Goal: Task Accomplishment & Management: Manage account settings

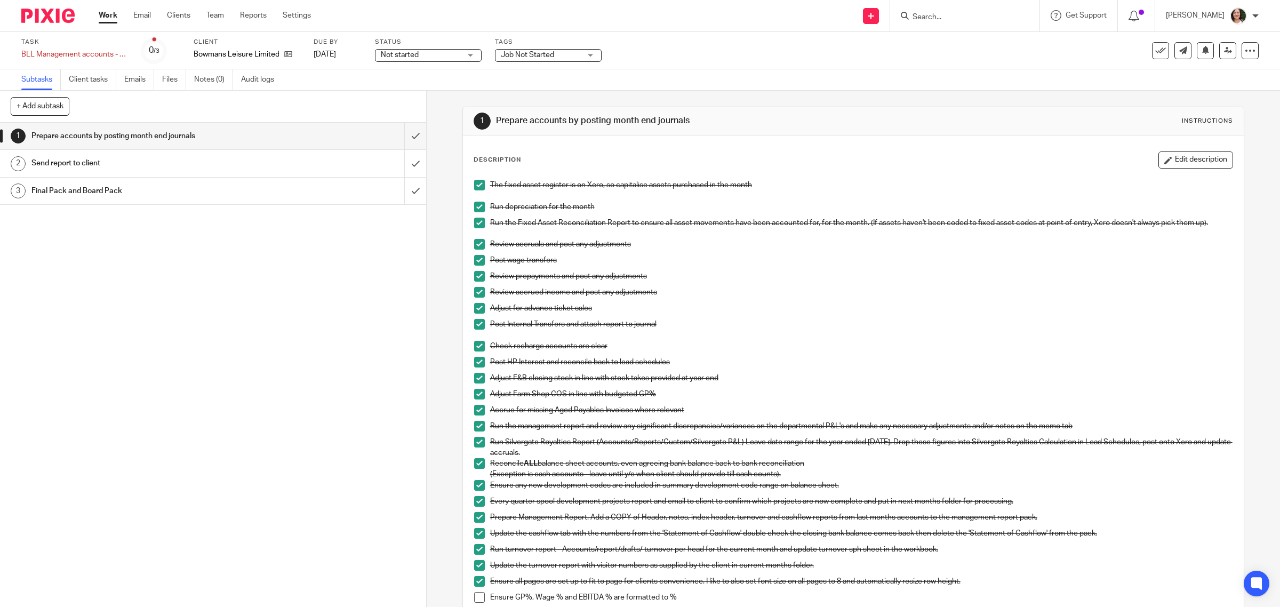
click at [106, 14] on link "Work" at bounding box center [108, 15] width 19 height 11
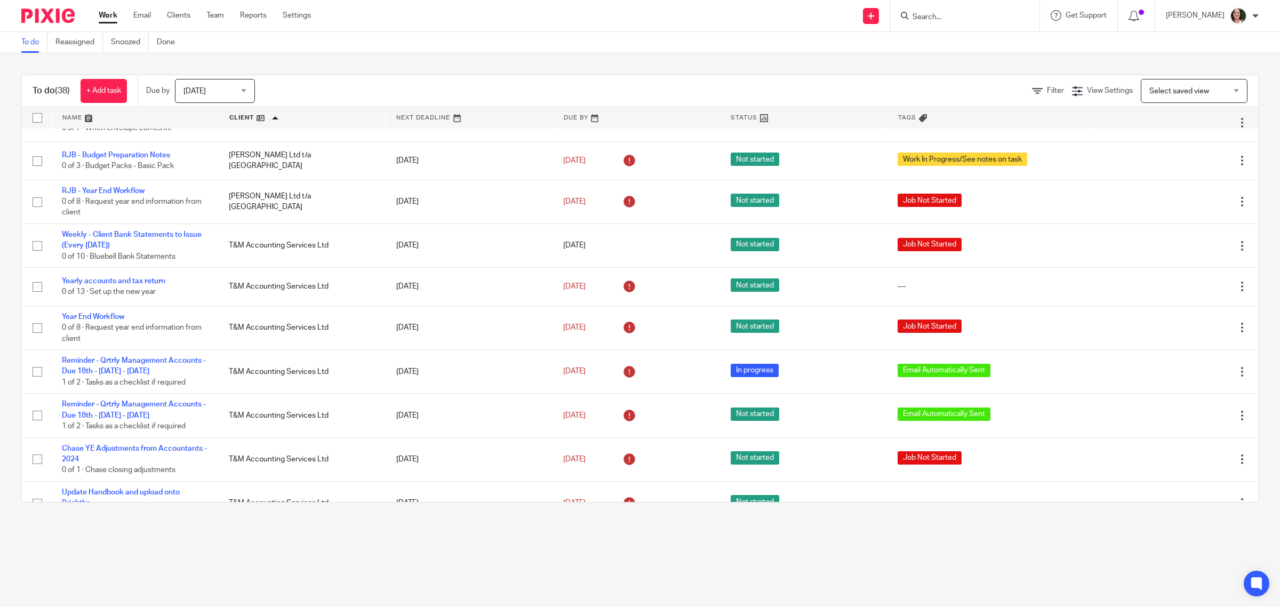
scroll to position [867, 0]
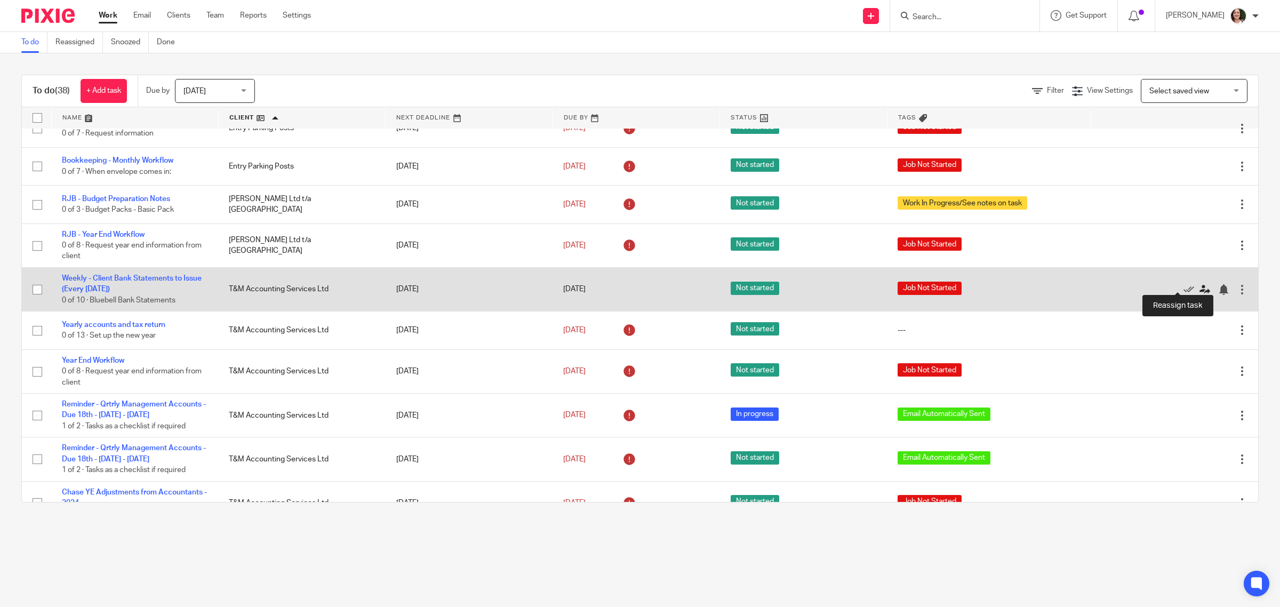
click at [1200, 285] on icon at bounding box center [1205, 289] width 11 height 11
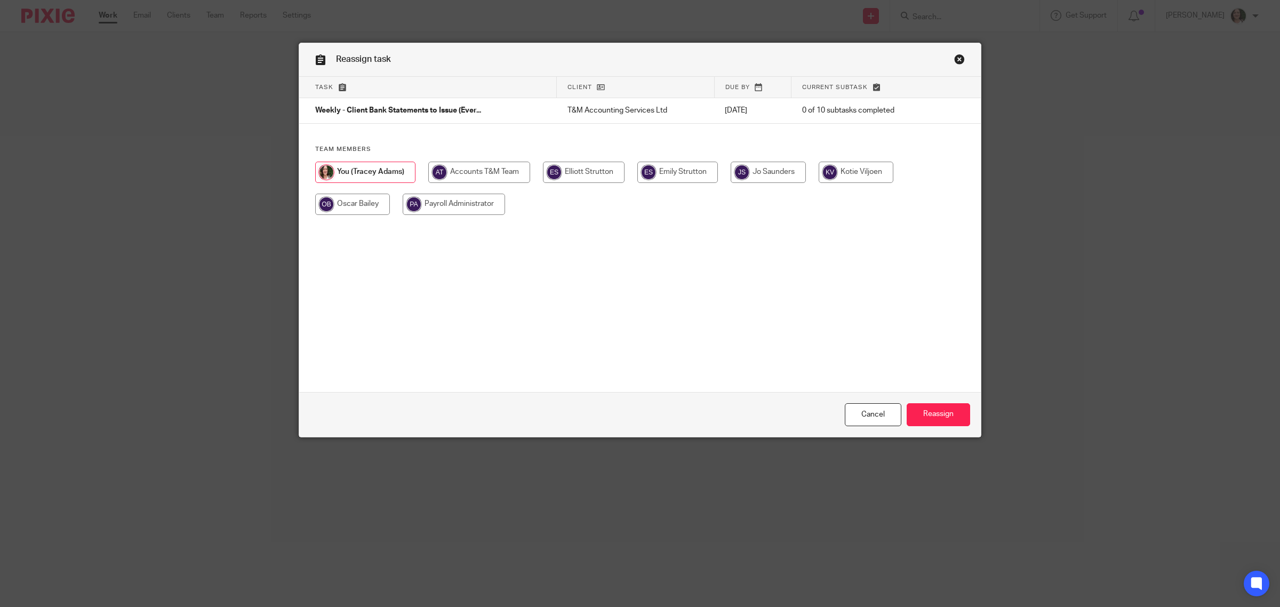
click at [671, 174] on input "radio" at bounding box center [677, 172] width 81 height 21
radio input "true"
click at [915, 406] on input "Reassign" at bounding box center [938, 414] width 63 height 23
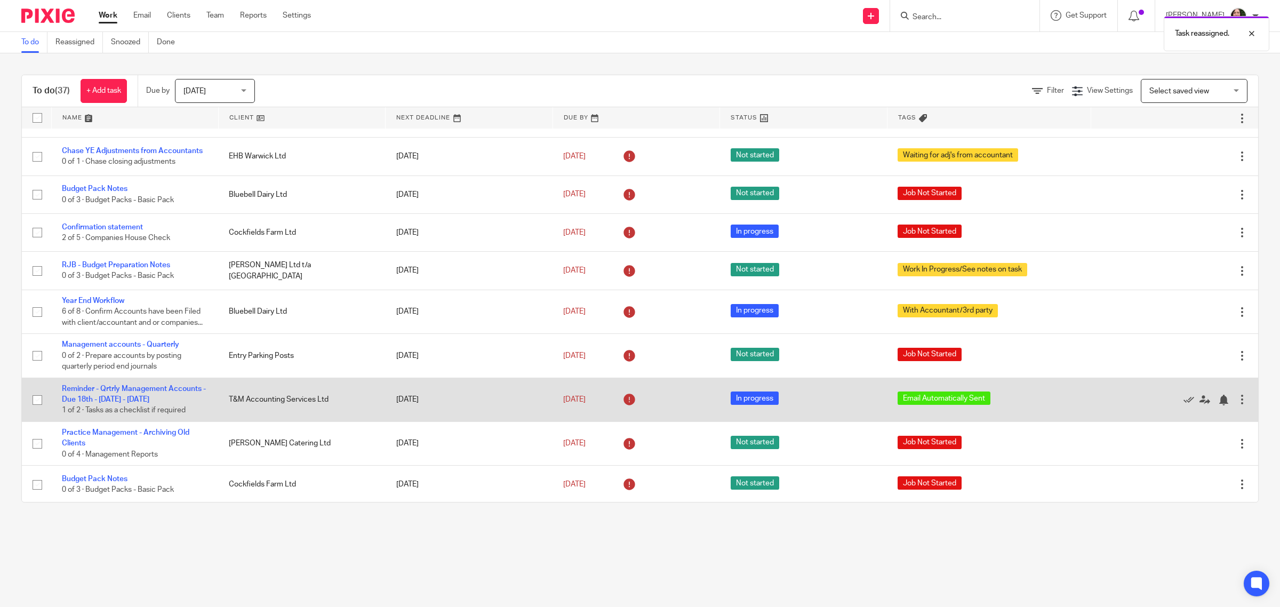
scroll to position [133, 0]
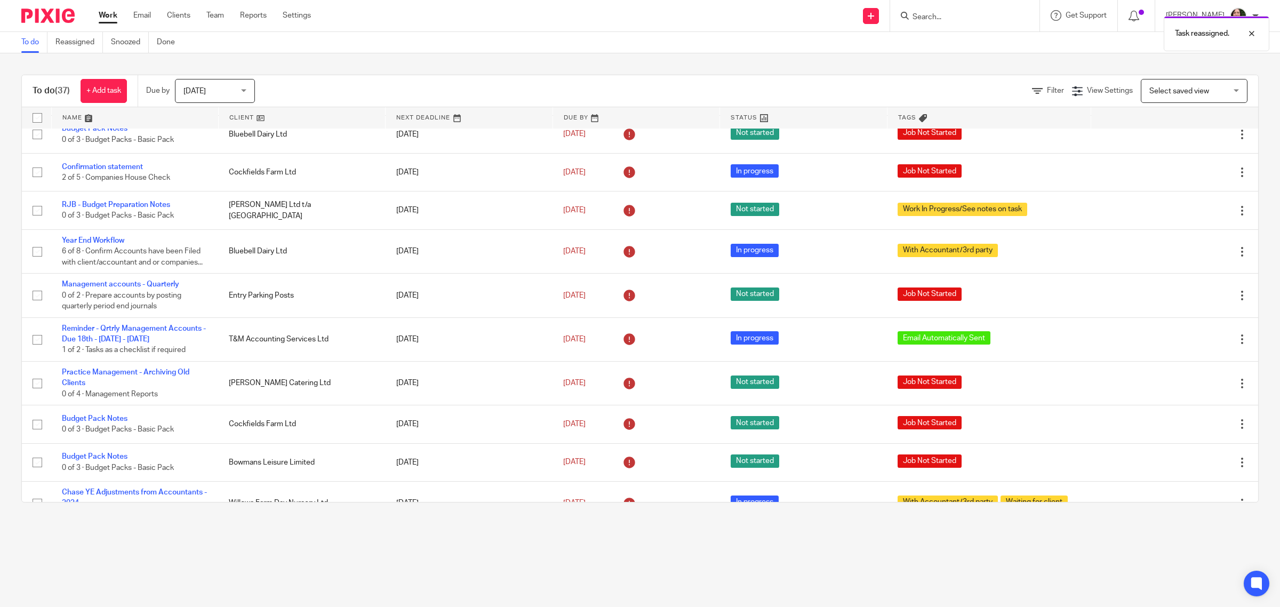
click at [244, 119] on link at bounding box center [302, 117] width 166 height 21
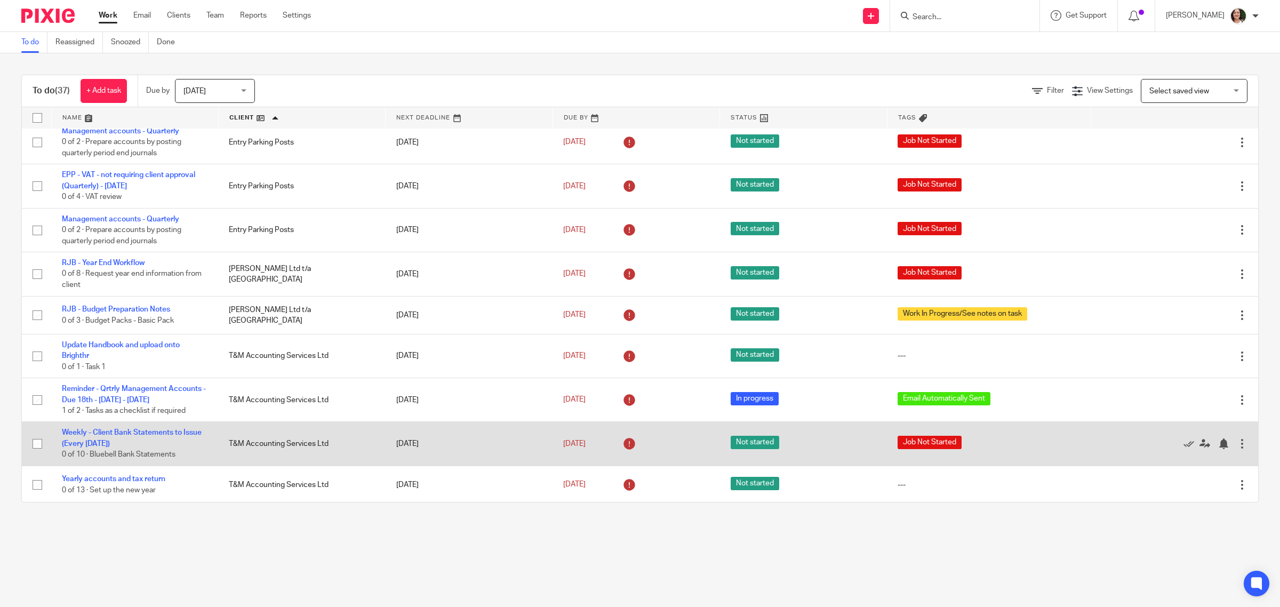
scroll to position [867, 0]
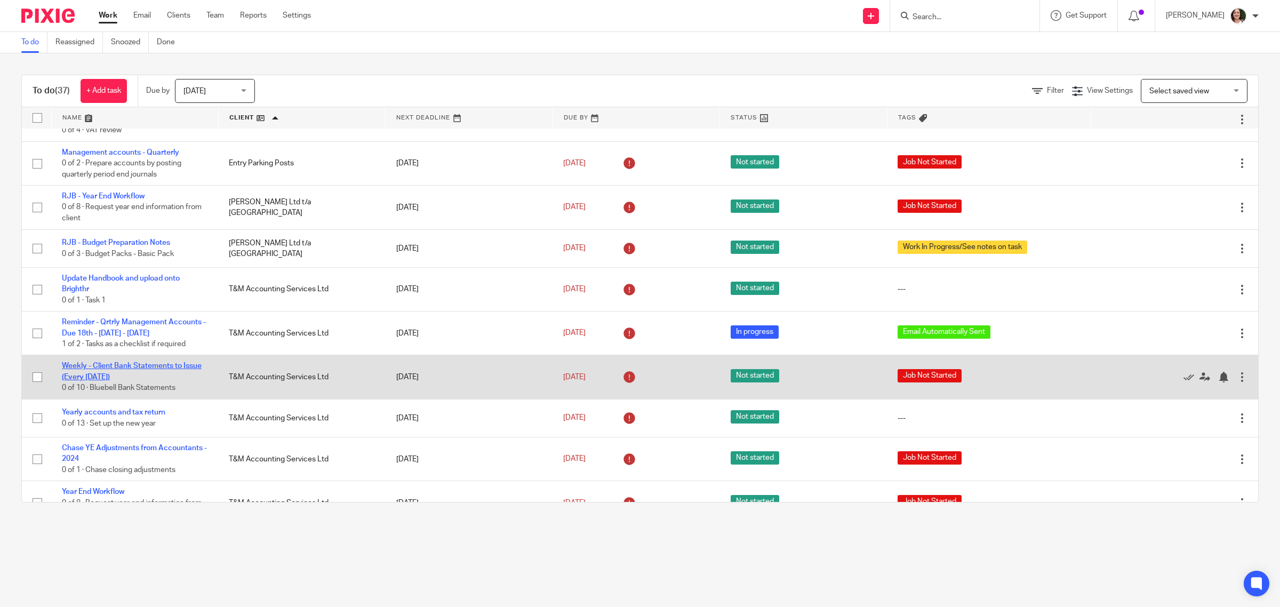
click at [175, 362] on link "Weekly - Client Bank Statements to Issue (Every [DATE])" at bounding box center [132, 371] width 140 height 18
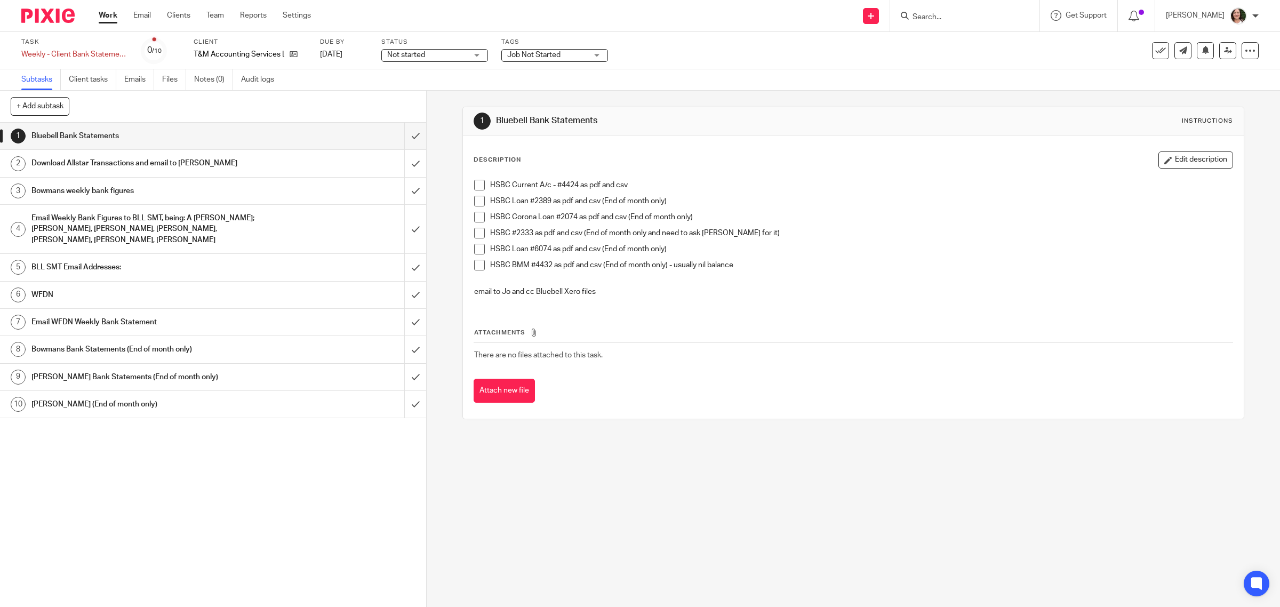
click at [154, 166] on h1 "Download Allstar Transactions and email to [PERSON_NAME]" at bounding box center [152, 163] width 242 height 16
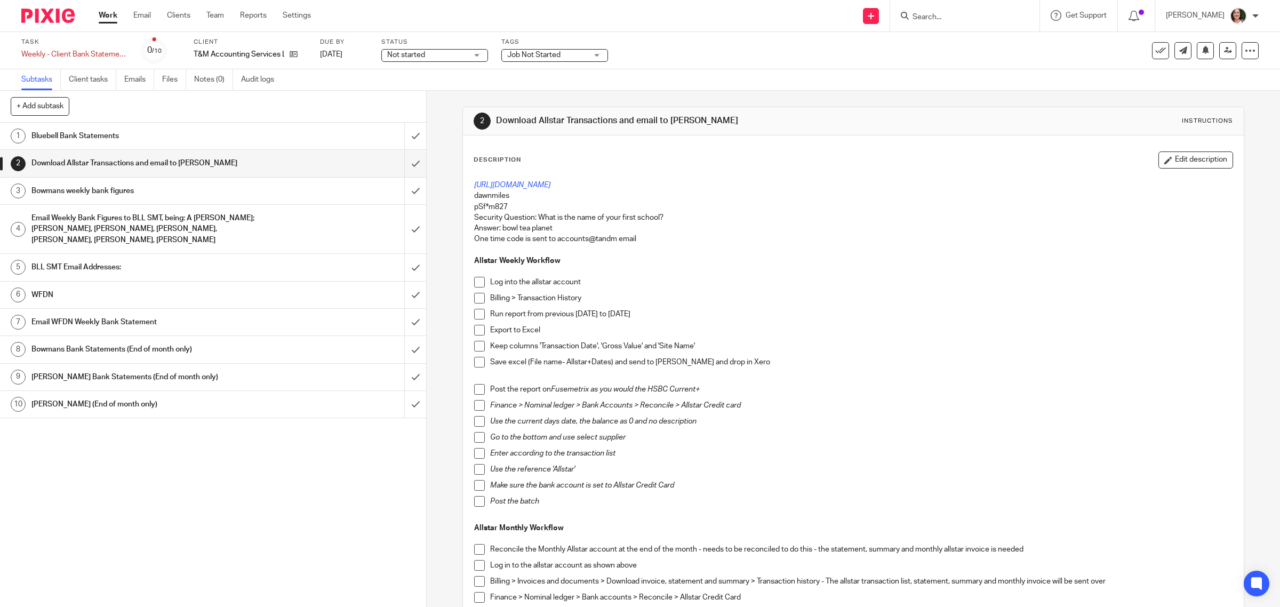
click at [138, 195] on h1 "Bowmans weekly bank figures" at bounding box center [152, 191] width 242 height 16
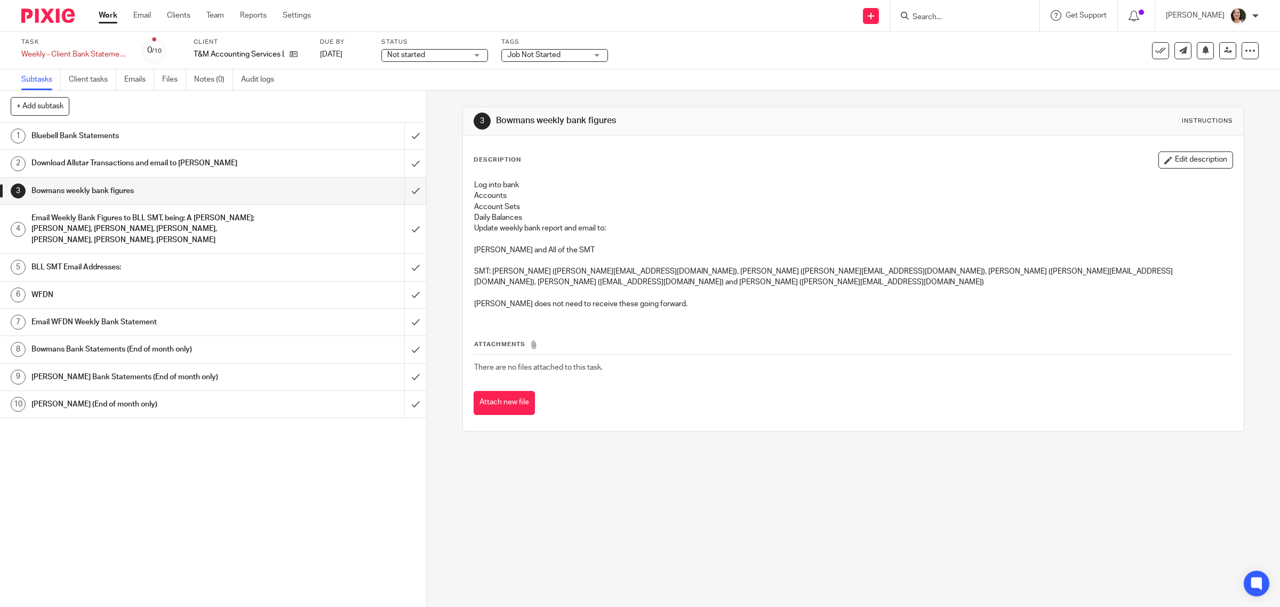
click at [145, 235] on h1 "Email Weekly Bank Figures to BLL SMT, being: A [PERSON_NAME]; [PERSON_NAME], [P…" at bounding box center [152, 229] width 242 height 38
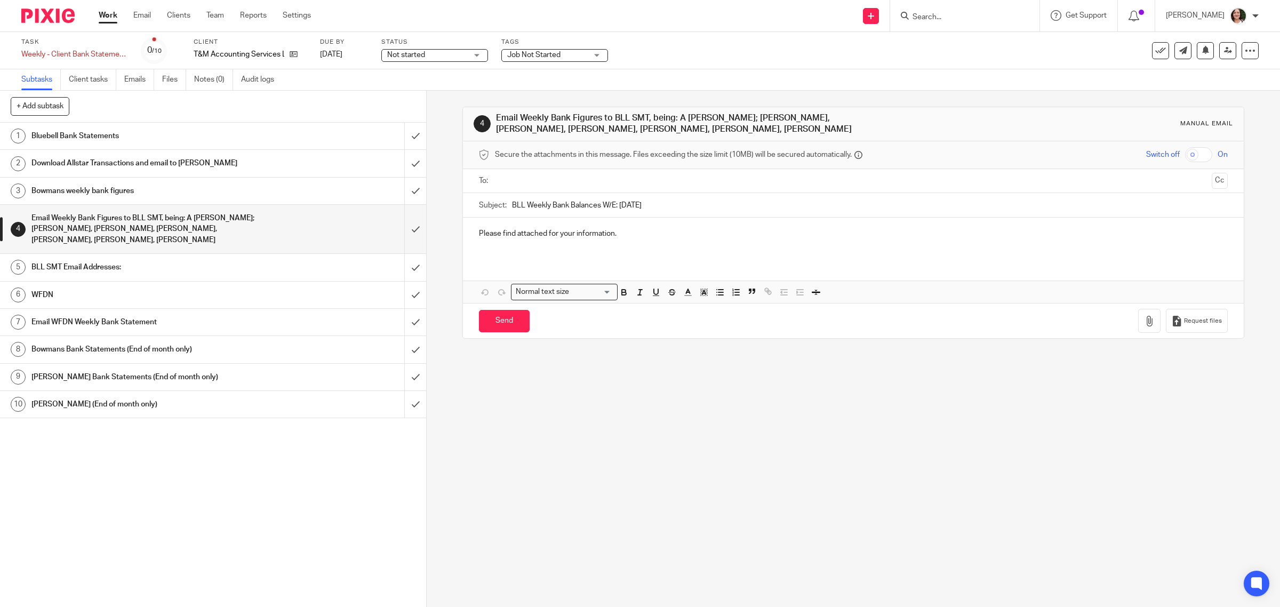
click at [142, 266] on h1 "BLL SMT Email Addresses:" at bounding box center [152, 267] width 242 height 16
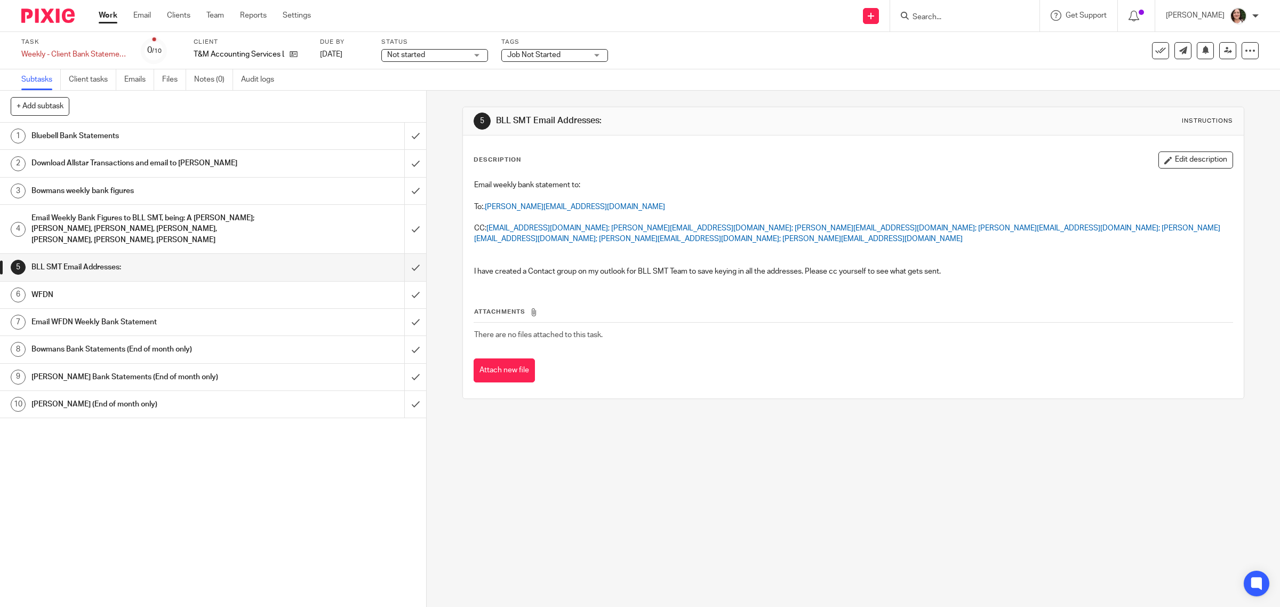
click at [132, 188] on h1 "Bowmans weekly bank figures" at bounding box center [152, 191] width 242 height 16
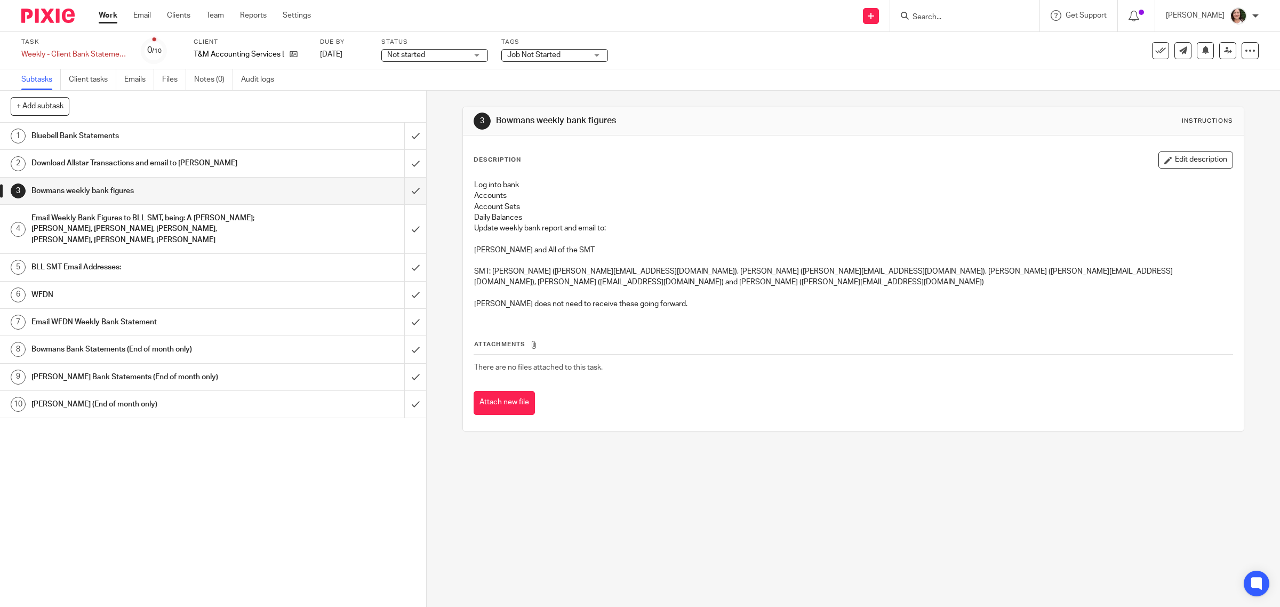
click at [130, 267] on h1 "BLL SMT Email Addresses:" at bounding box center [152, 267] width 242 height 16
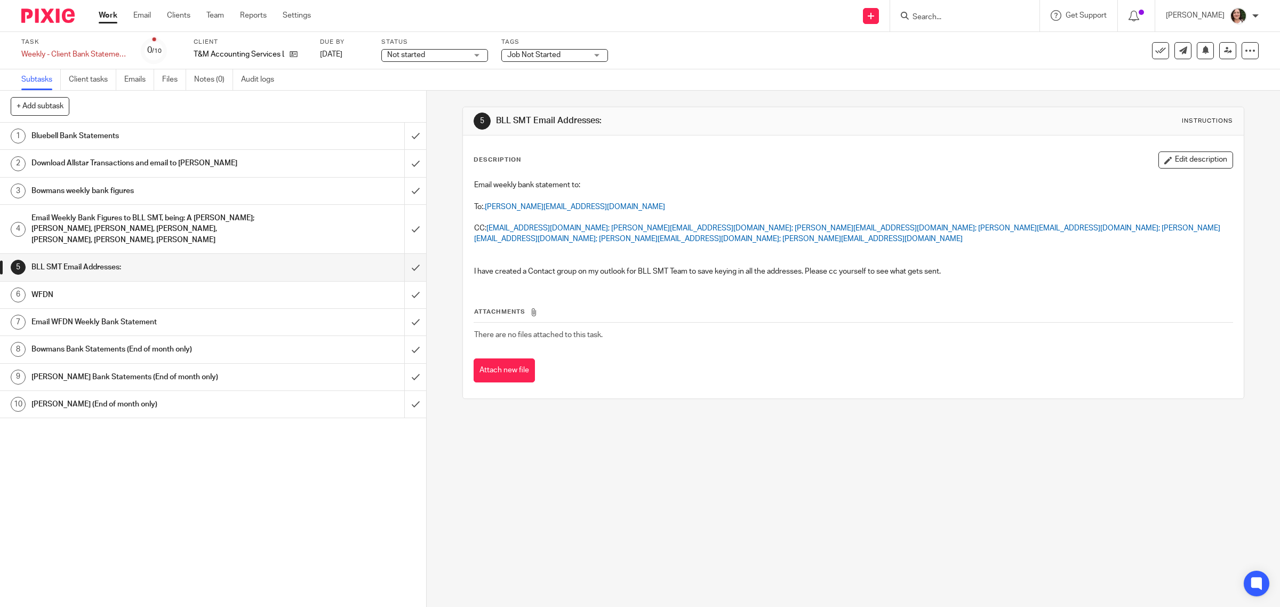
click at [134, 298] on h1 "WFDN" at bounding box center [152, 295] width 242 height 16
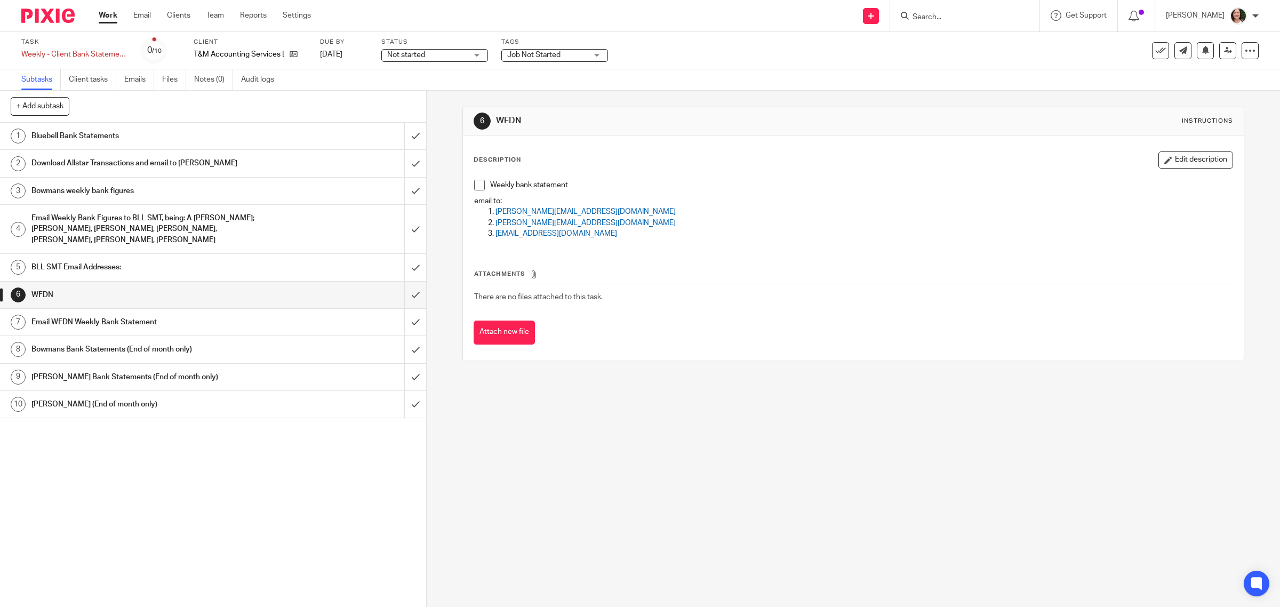
click at [134, 328] on h1 "Email WFDN Weekly Bank Statement" at bounding box center [152, 322] width 242 height 16
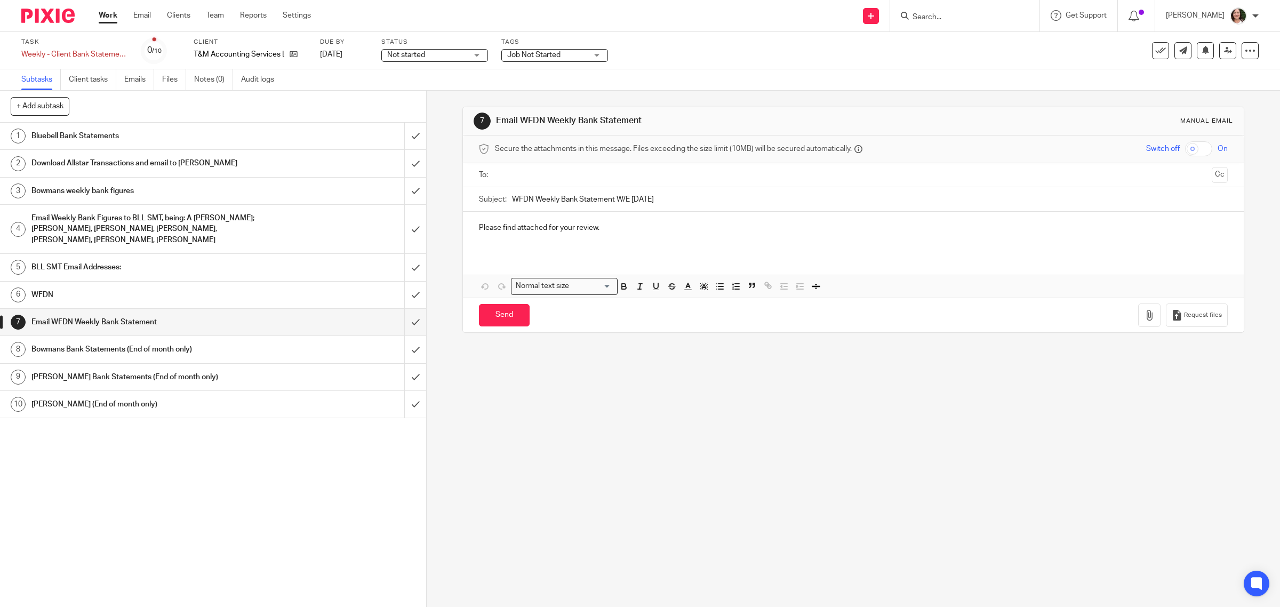
click at [139, 353] on h1 "Bowmans Bank Statements (End of month only)" at bounding box center [152, 349] width 242 height 16
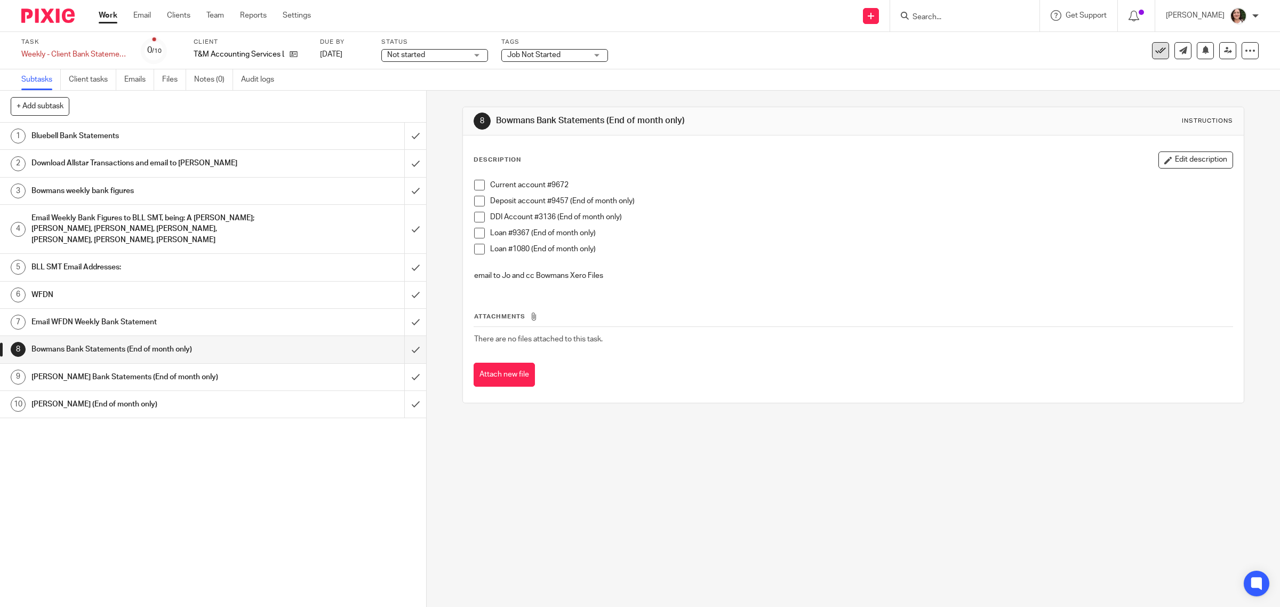
click at [1155, 48] on icon at bounding box center [1160, 50] width 11 height 11
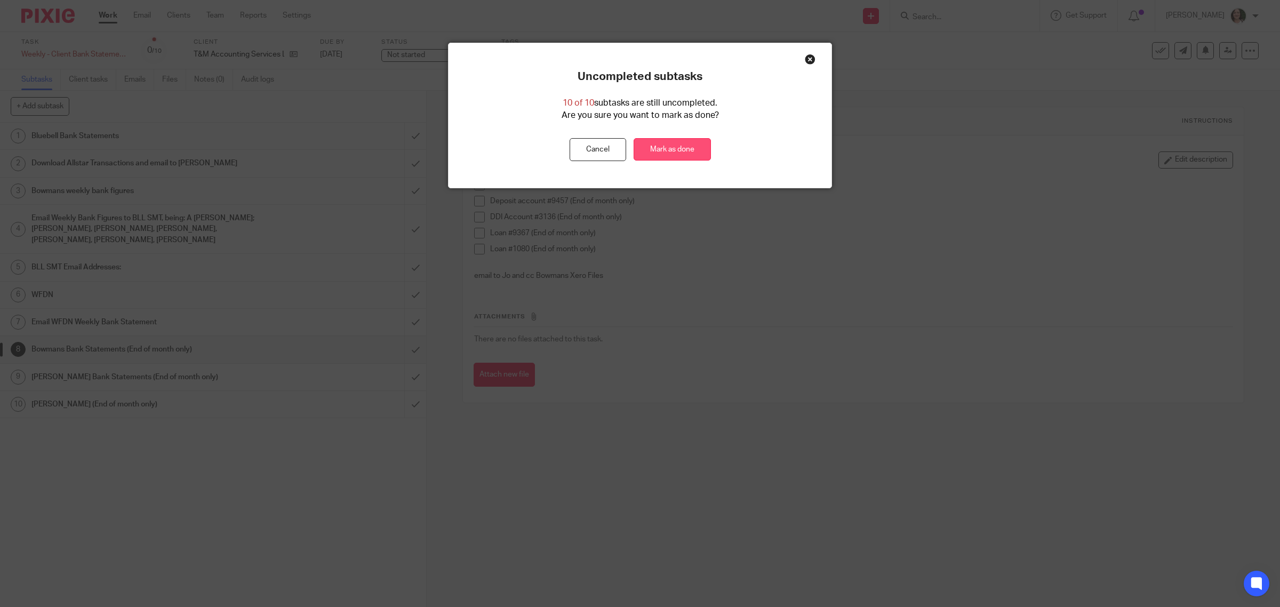
click at [675, 145] on link "Mark as done" at bounding box center [672, 149] width 77 height 23
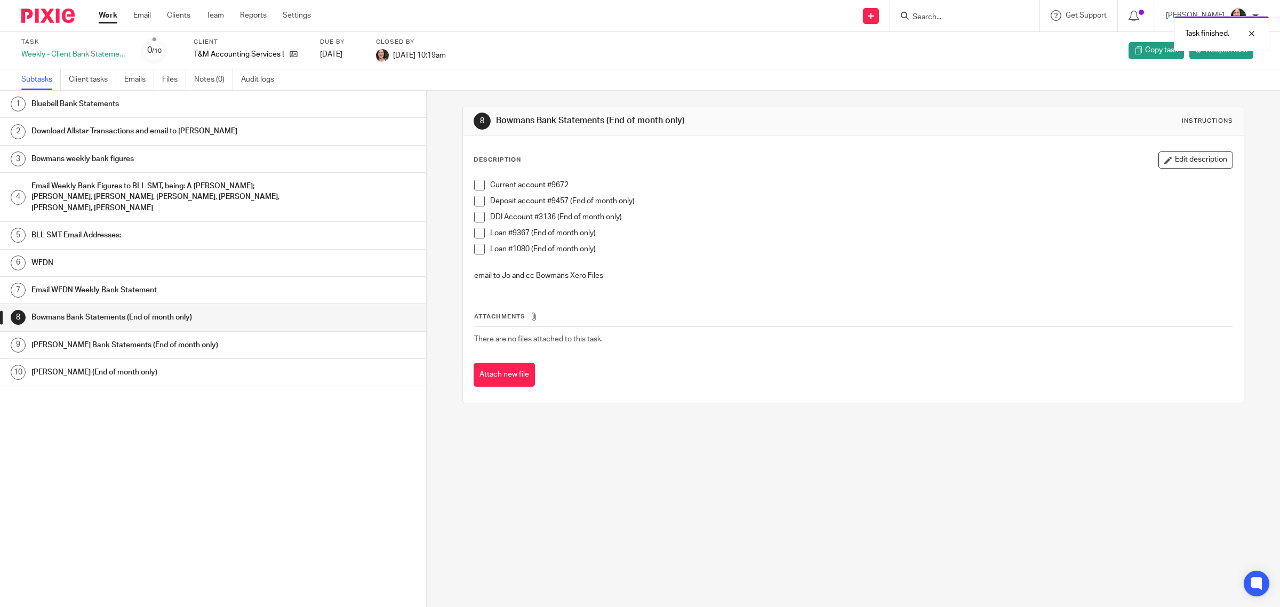
click at [113, 14] on link "Work" at bounding box center [108, 15] width 19 height 11
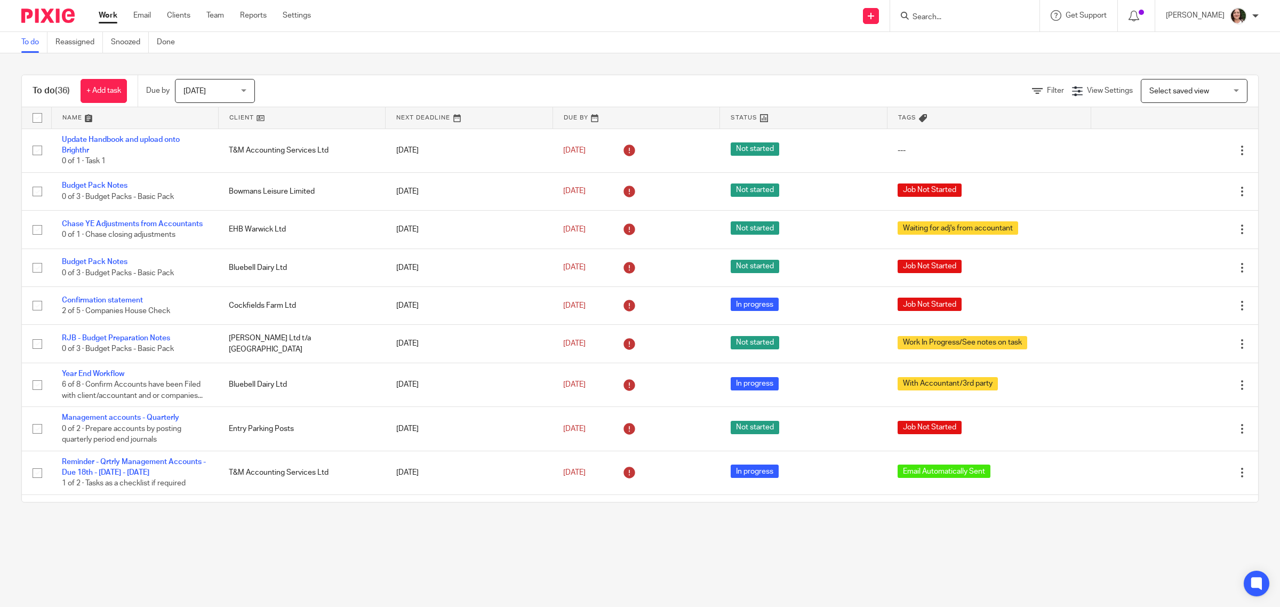
click at [238, 120] on link at bounding box center [302, 117] width 166 height 21
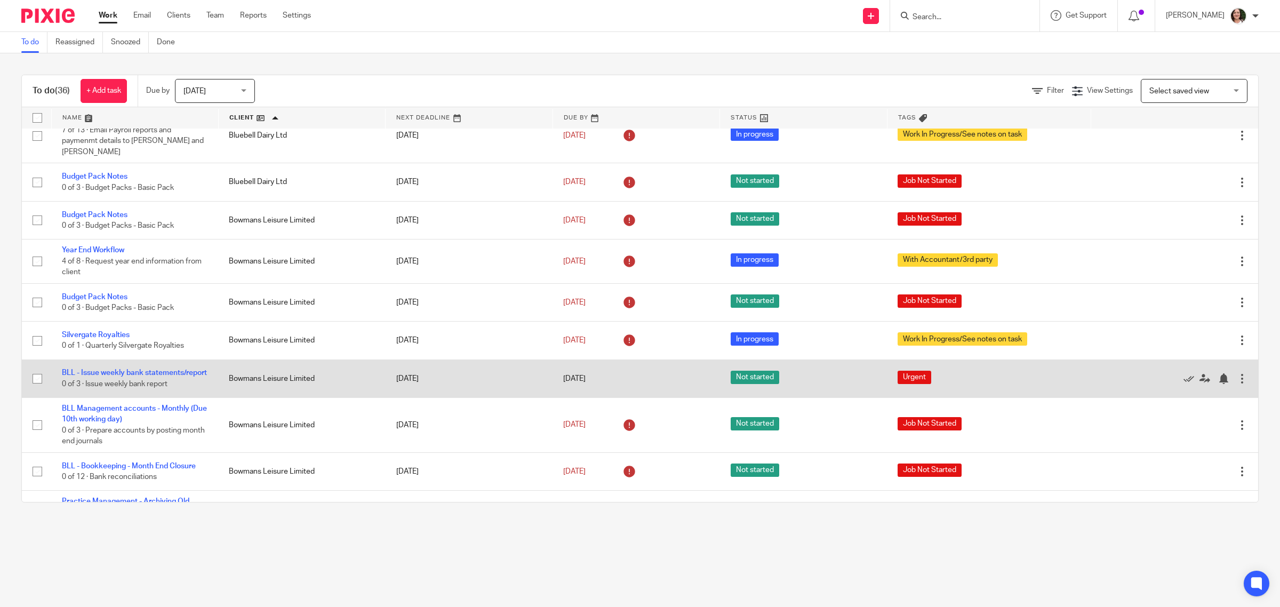
scroll to position [133, 0]
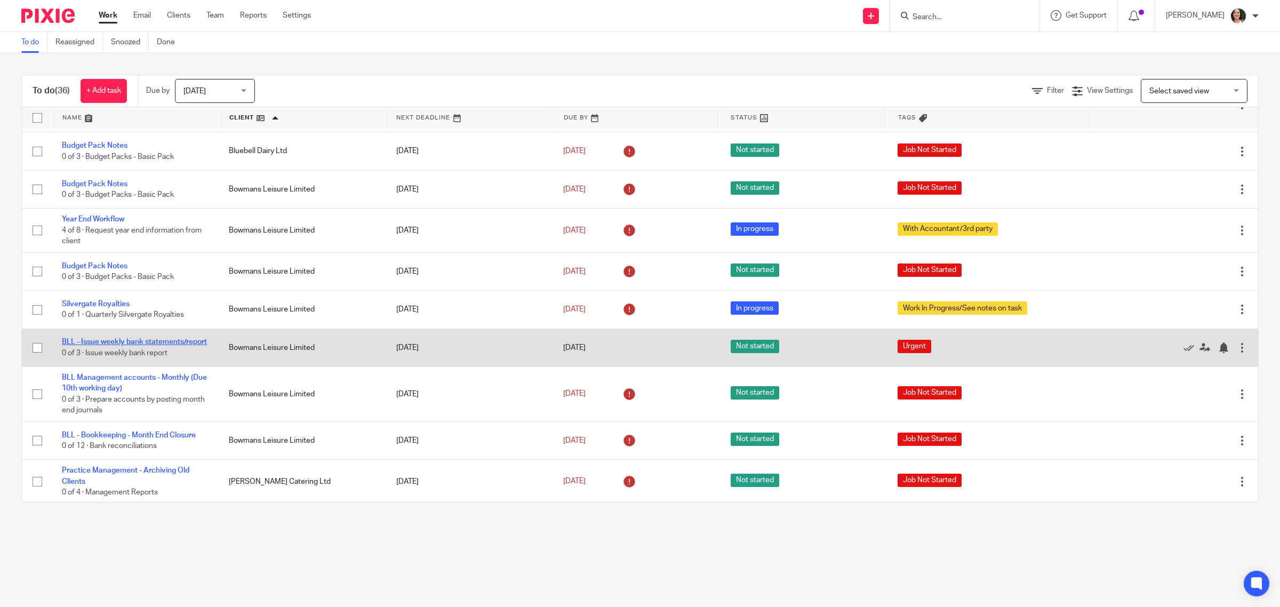
click at [138, 338] on link "BLL - Issue weekly bank statements/report" at bounding box center [134, 341] width 145 height 7
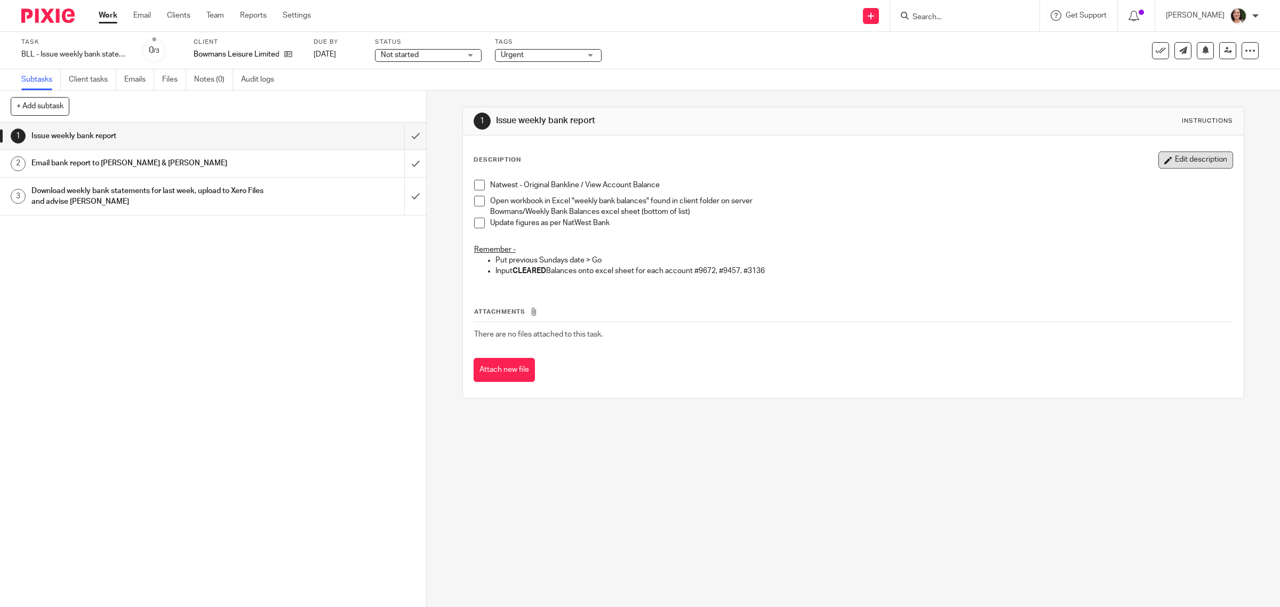
click at [1193, 164] on button "Edit description" at bounding box center [1196, 159] width 75 height 17
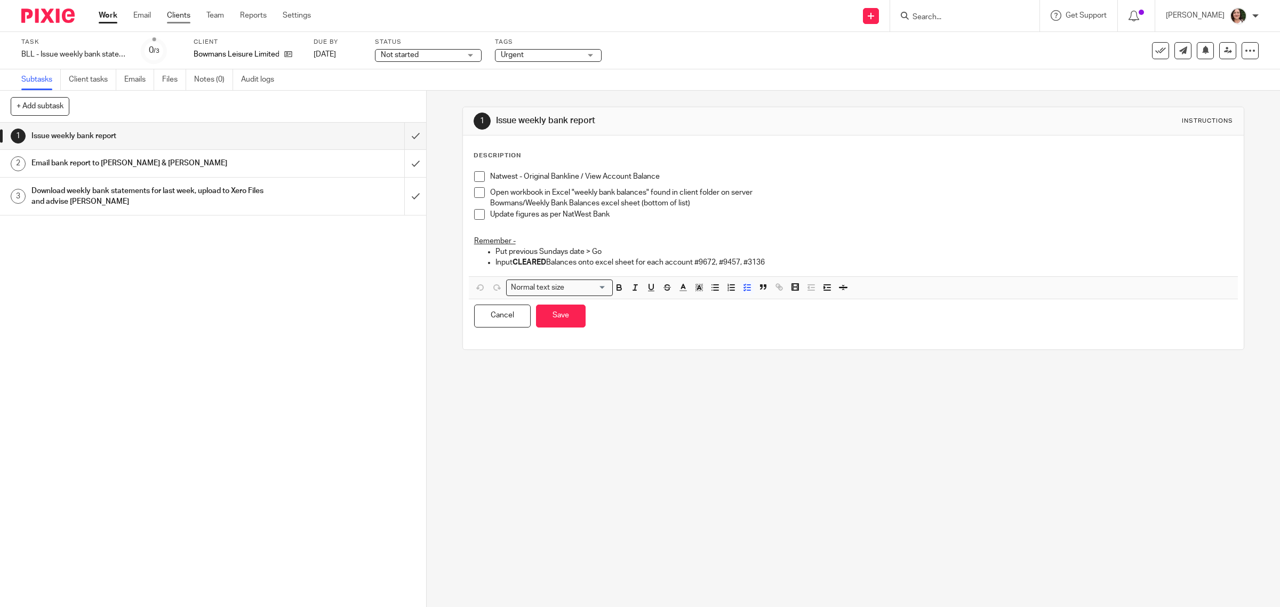
click at [177, 13] on link "Clients" at bounding box center [178, 15] width 23 height 11
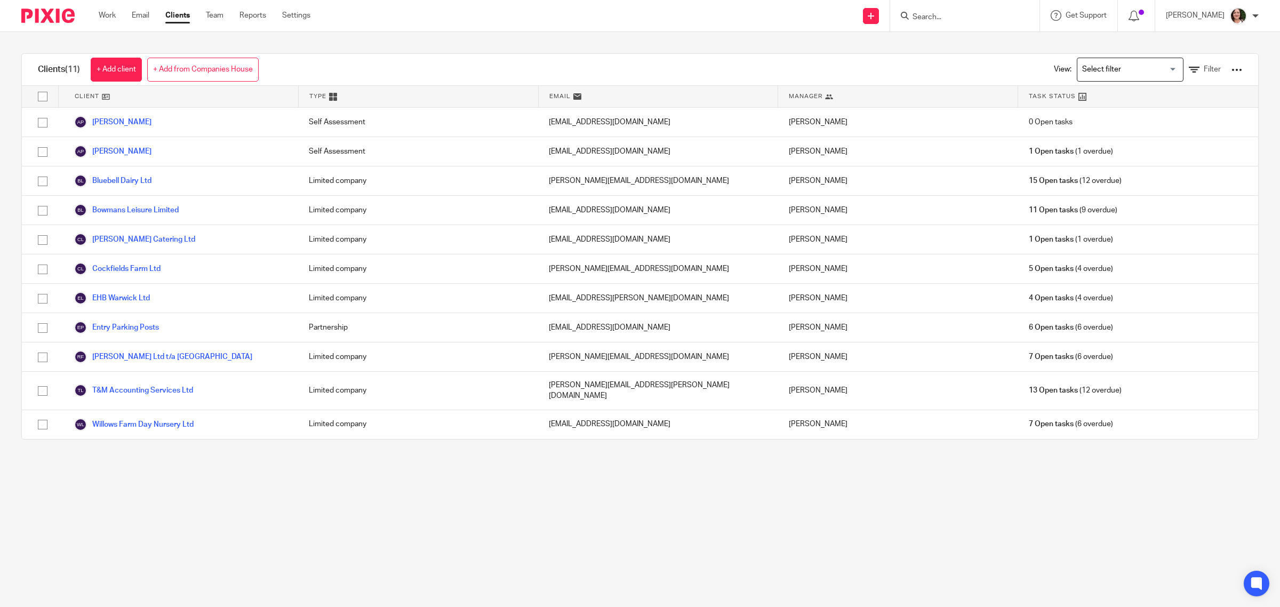
click at [932, 17] on input "Search" at bounding box center [960, 18] width 96 height 10
type input "boewm"
click at [951, 60] on link at bounding box center [1024, 55] width 229 height 42
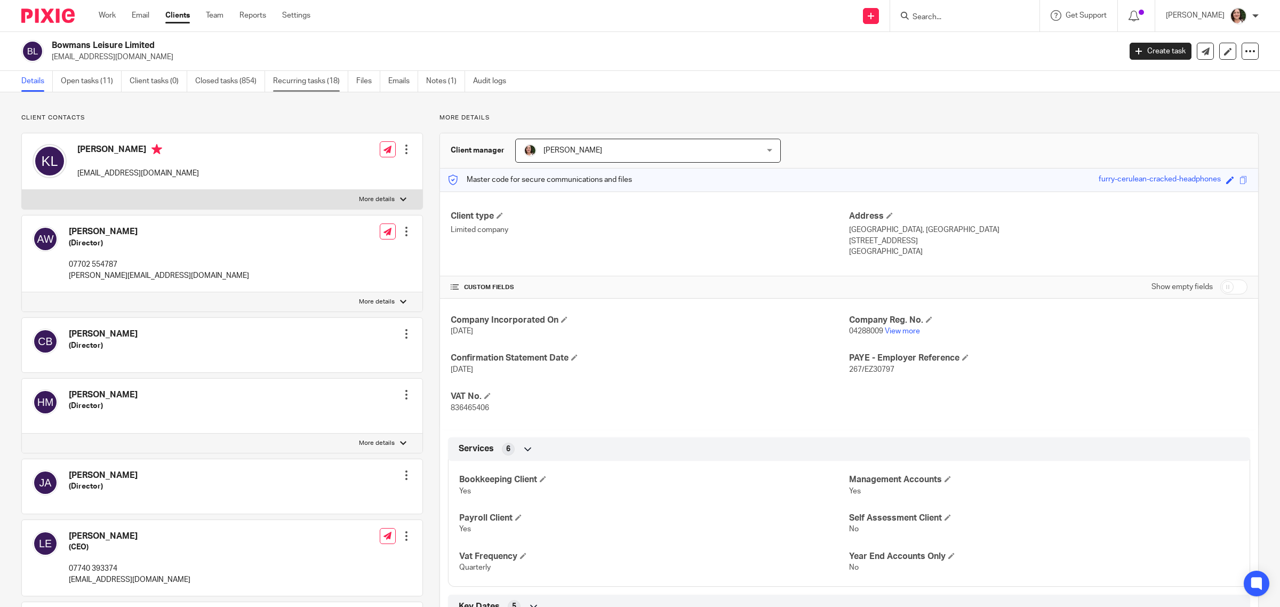
click at [291, 84] on link "Recurring tasks (18)" at bounding box center [310, 81] width 75 height 21
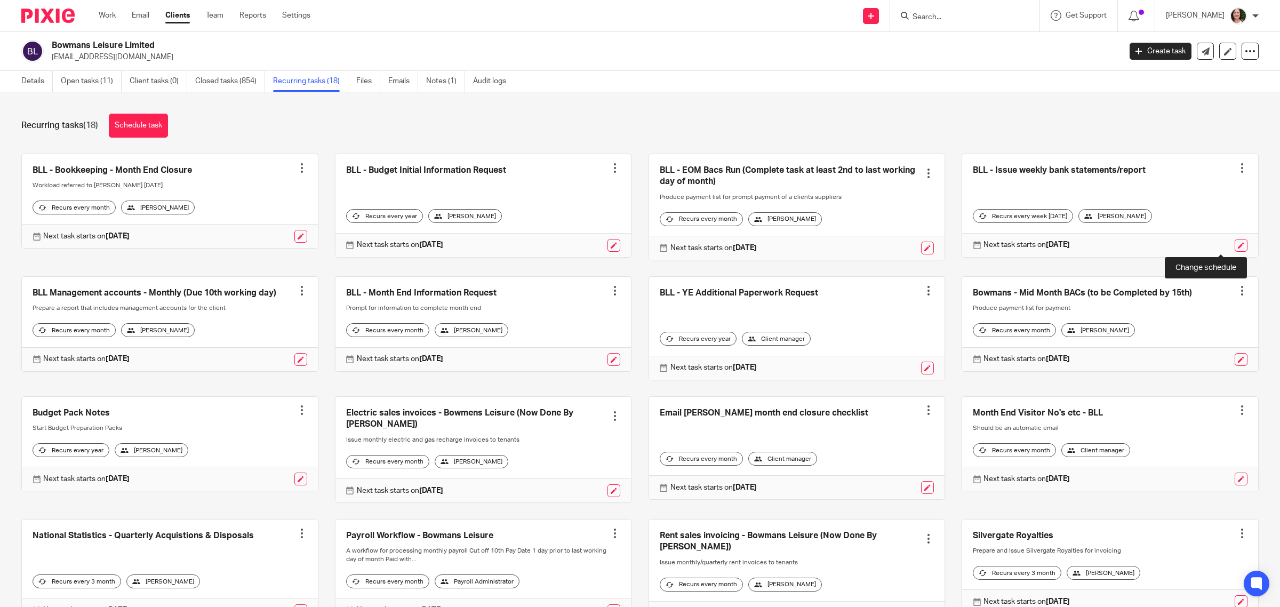
click at [1235, 243] on link at bounding box center [1241, 245] width 13 height 13
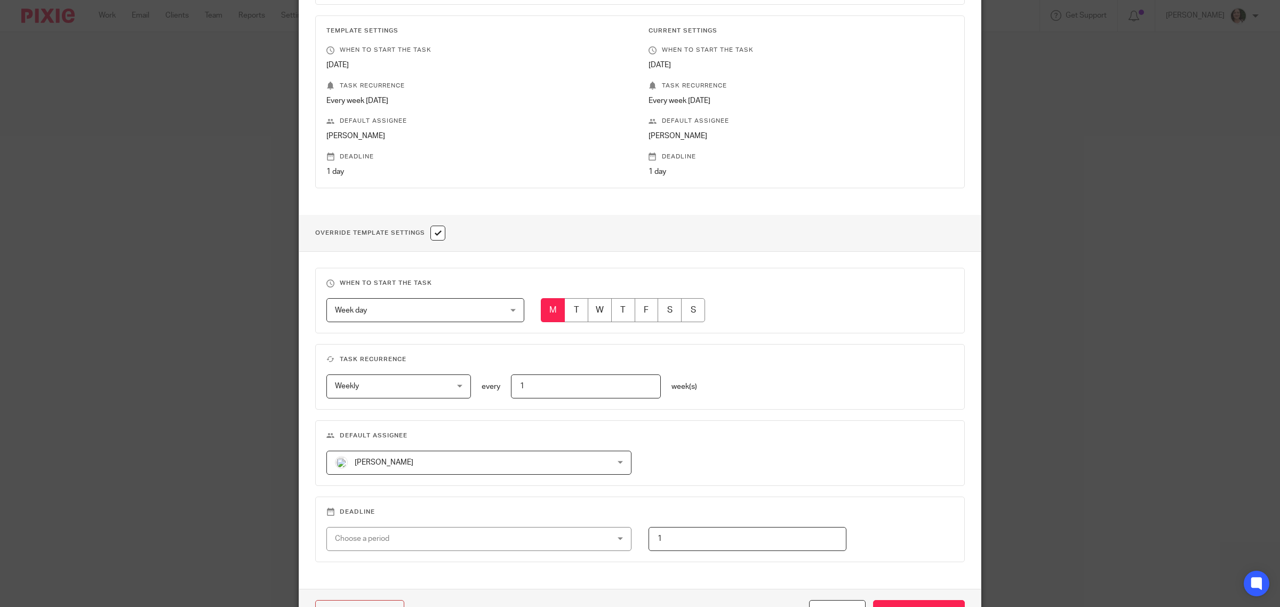
scroll to position [259, 0]
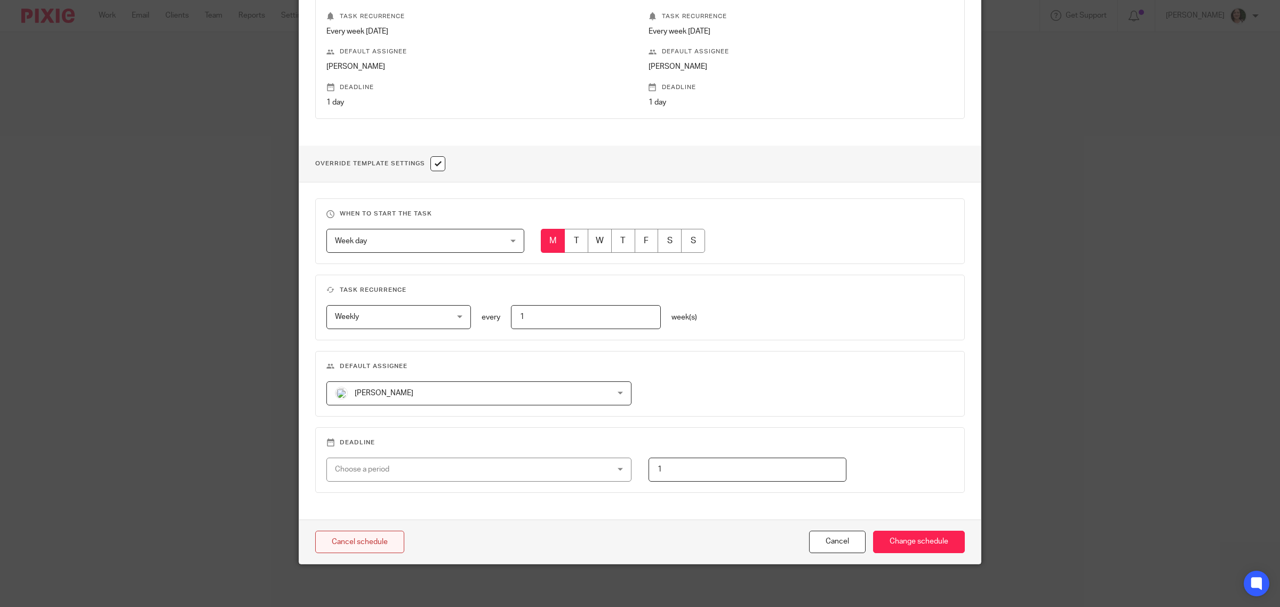
click at [382, 543] on link "Cancel schedule" at bounding box center [359, 542] width 89 height 23
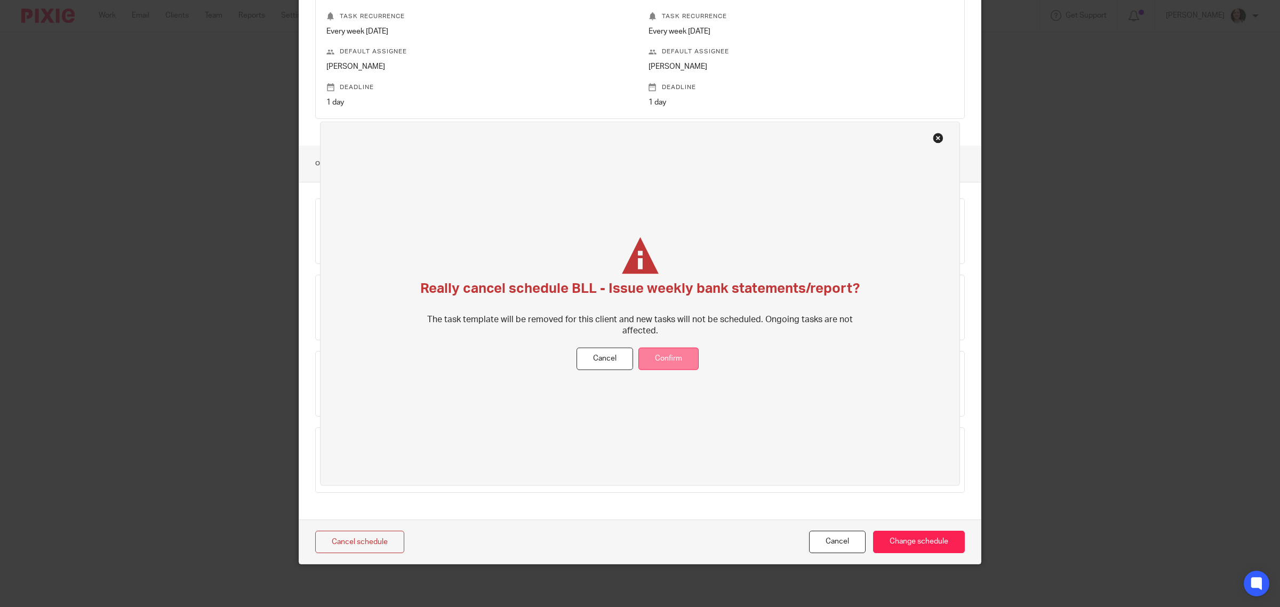
click at [673, 356] on button "Confirm" at bounding box center [669, 358] width 60 height 23
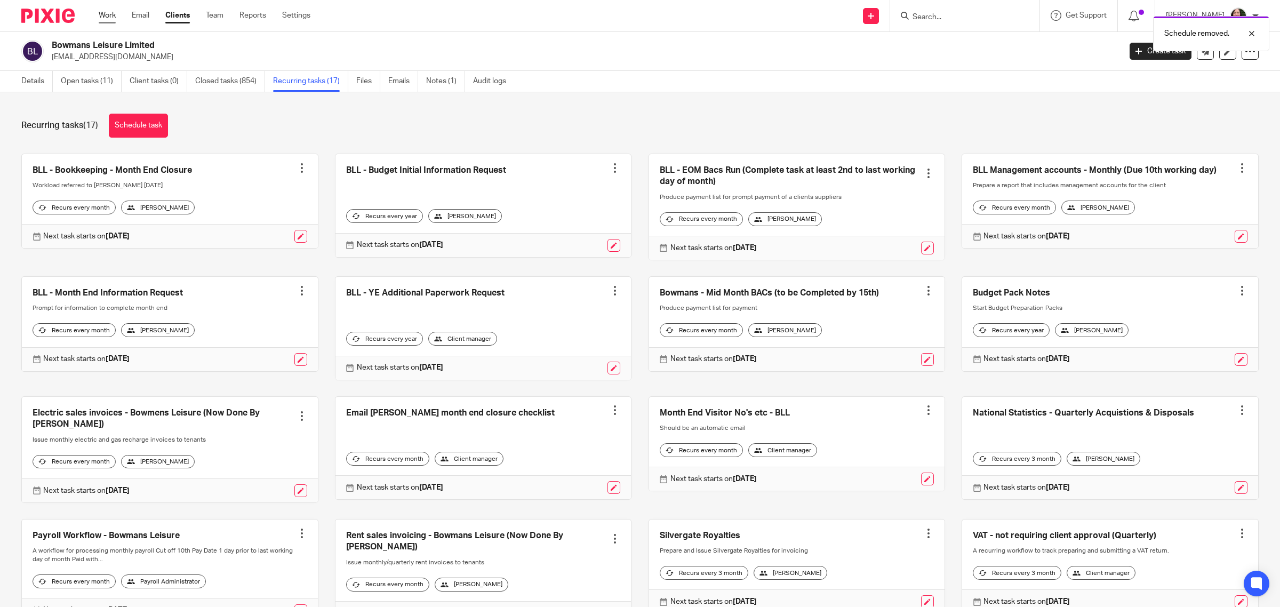
click at [110, 17] on link "Work" at bounding box center [107, 15] width 17 height 11
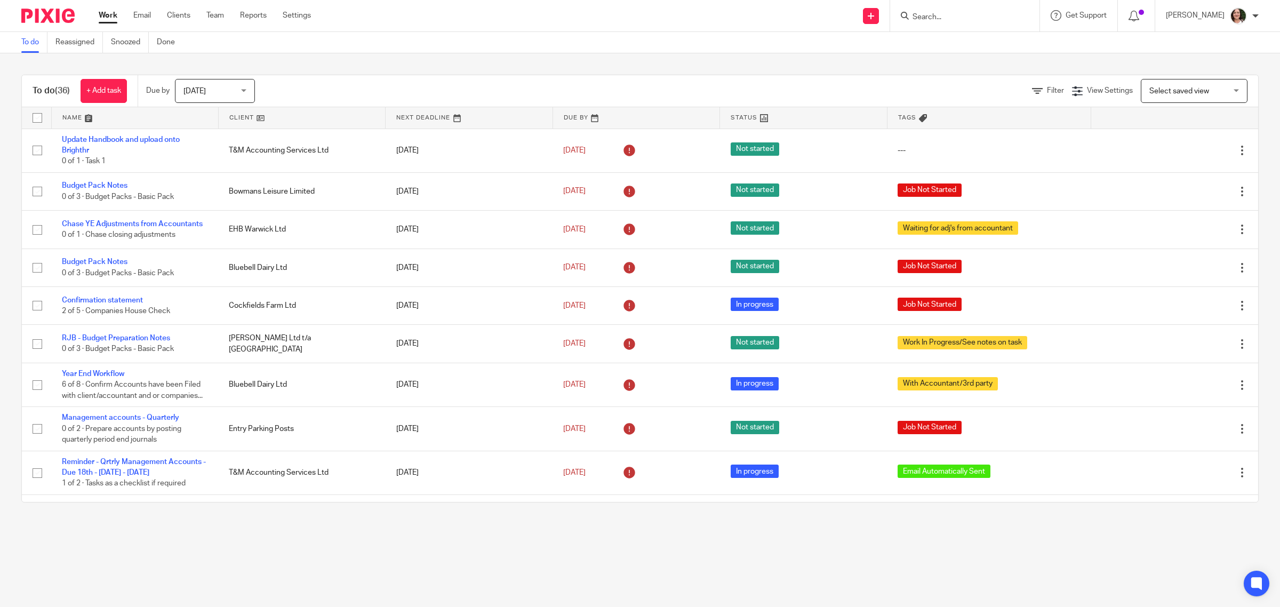
click at [231, 115] on link at bounding box center [302, 117] width 166 height 21
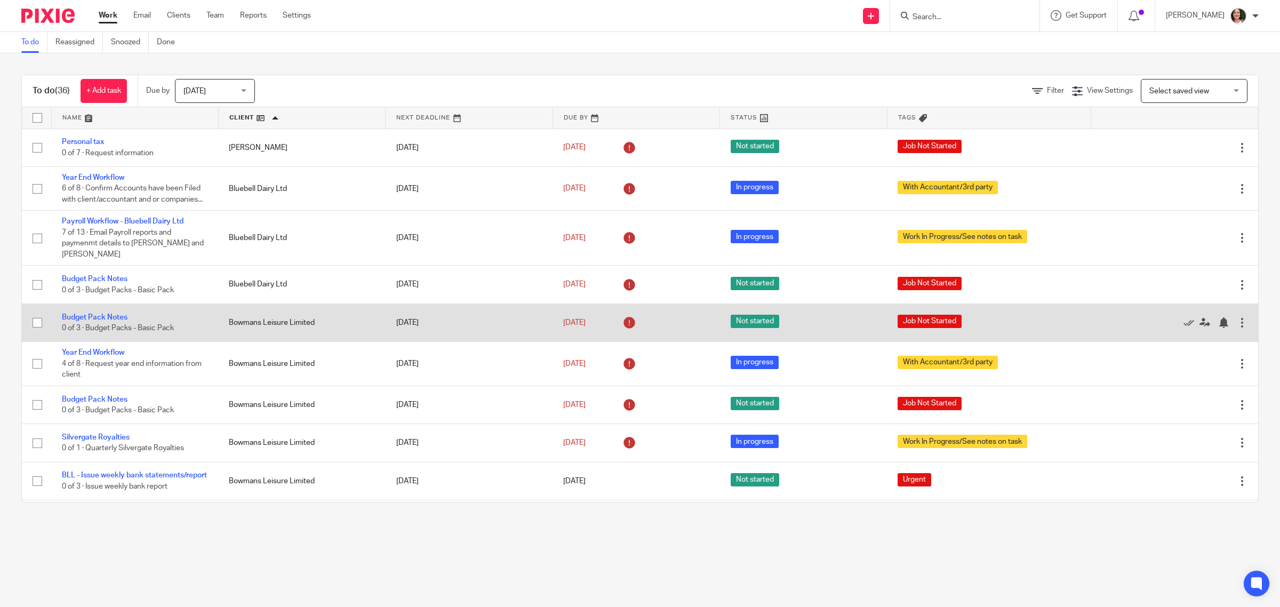
scroll to position [67, 0]
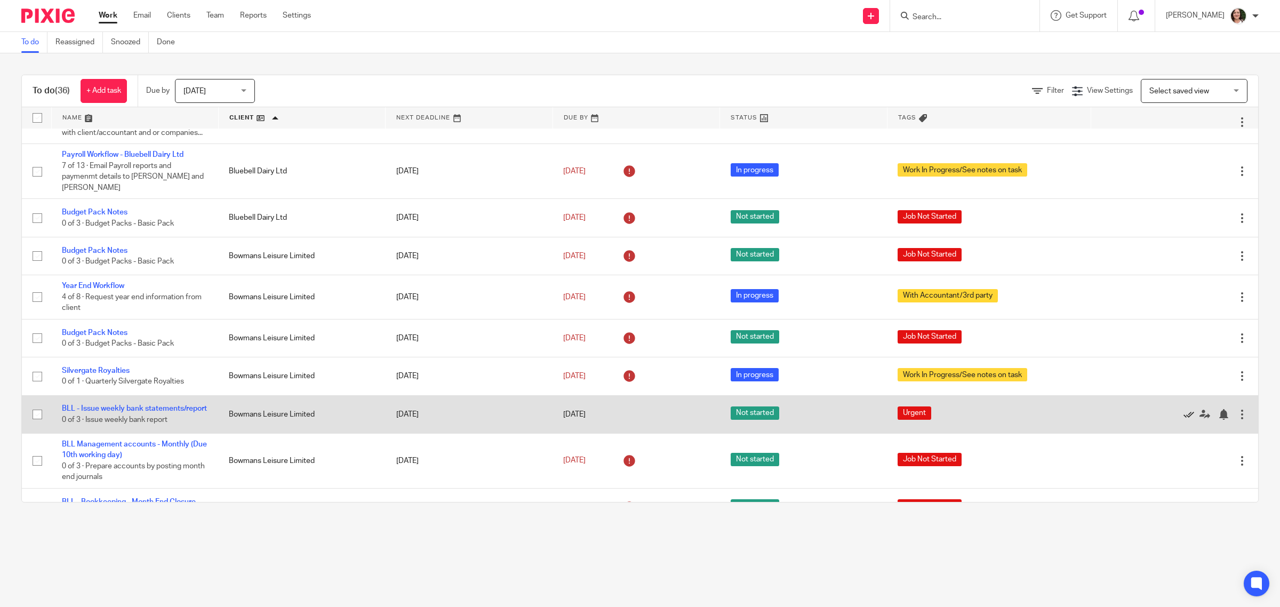
click at [1184, 409] on icon at bounding box center [1189, 414] width 11 height 11
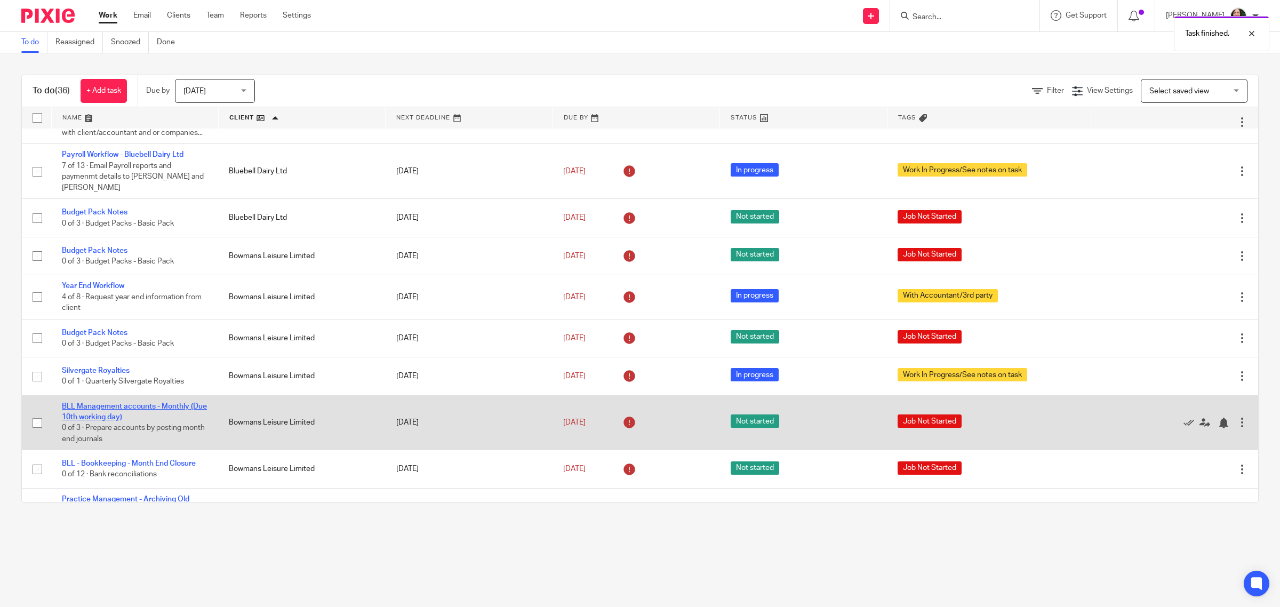
click at [135, 403] on link "BLL Management accounts - Monthly (Due 10th working day)" at bounding box center [134, 412] width 145 height 18
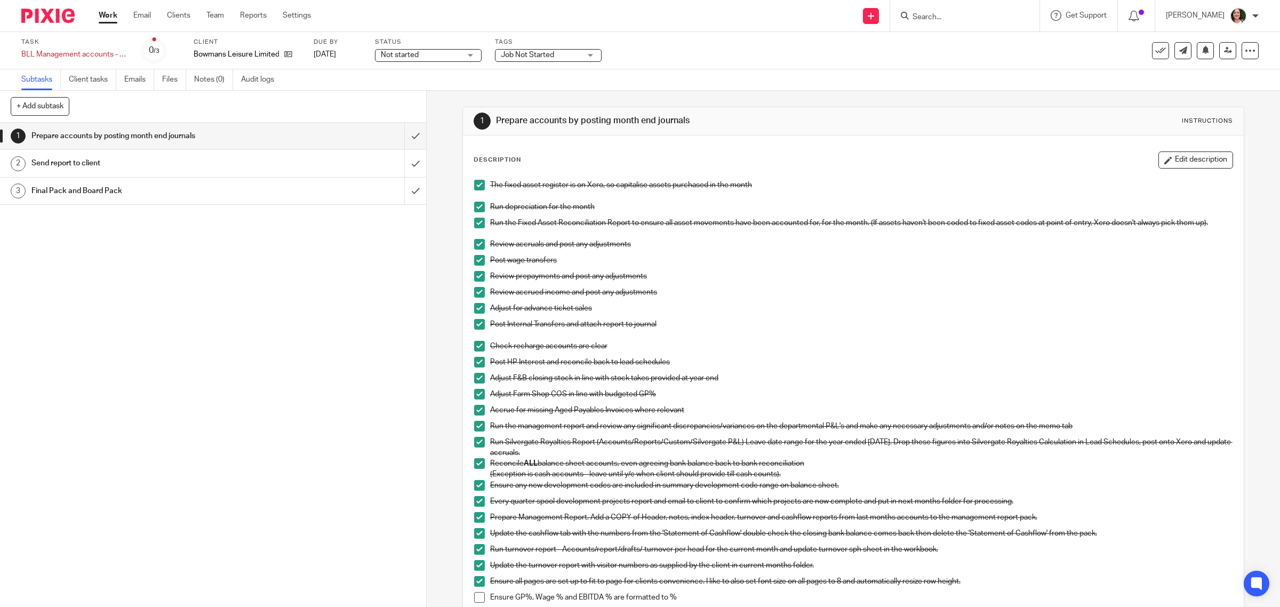
click at [441, 57] on span "Not started" at bounding box center [421, 55] width 80 height 11
click at [422, 91] on li "In progress" at bounding box center [429, 94] width 106 height 22
click at [516, 56] on span "Job Not Started" at bounding box center [527, 54] width 53 height 7
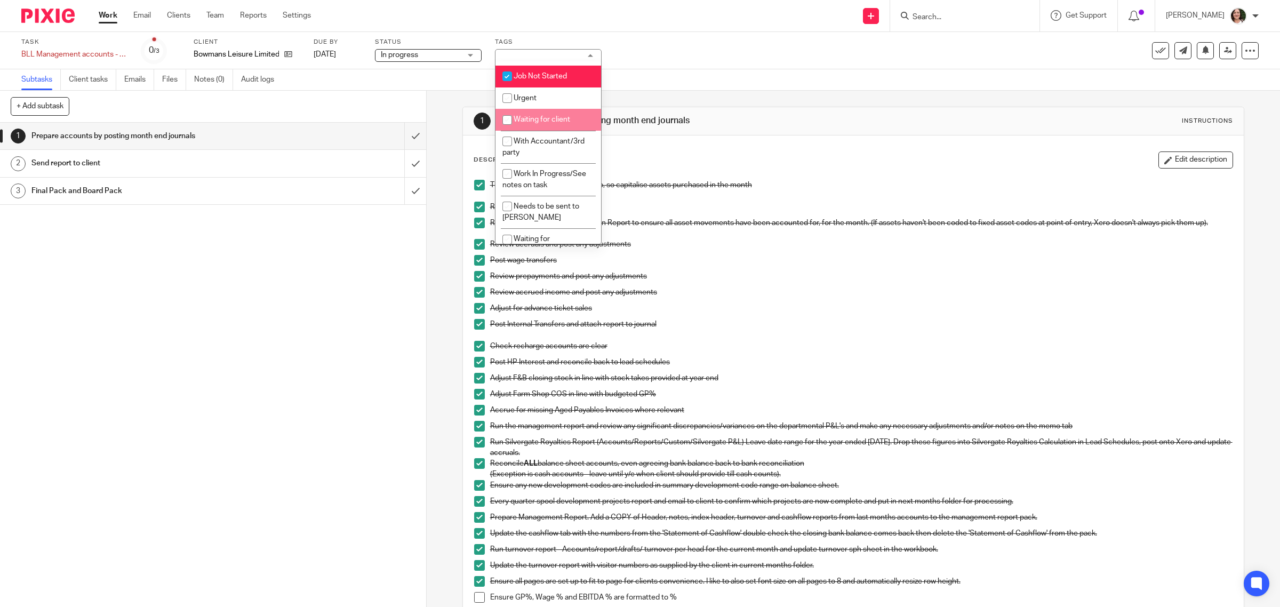
click at [555, 122] on li "Waiting for client" at bounding box center [549, 120] width 106 height 22
checkbox input "true"
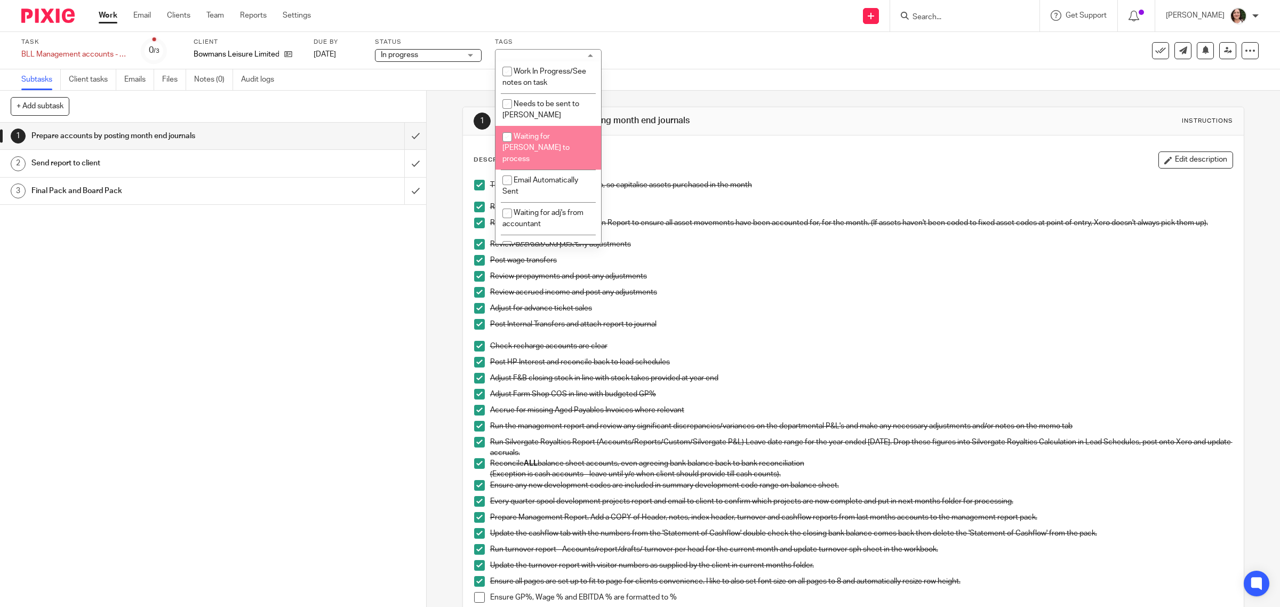
scroll to position [151, 0]
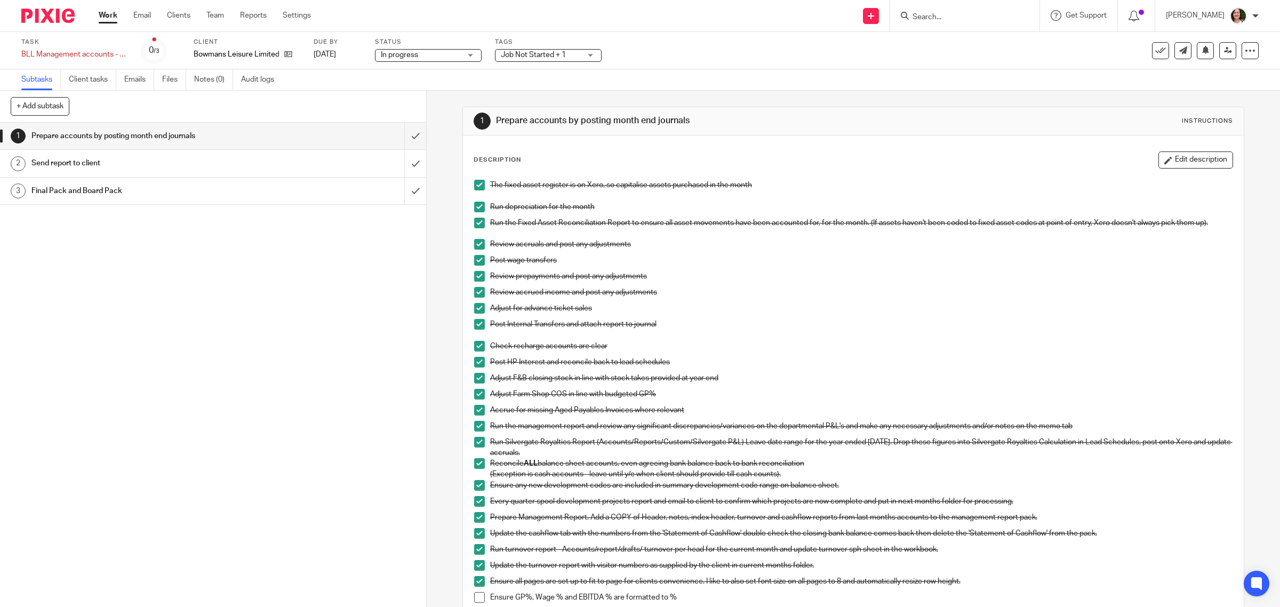
click at [593, 57] on div "Job Not Started + 1" at bounding box center [548, 55] width 107 height 13
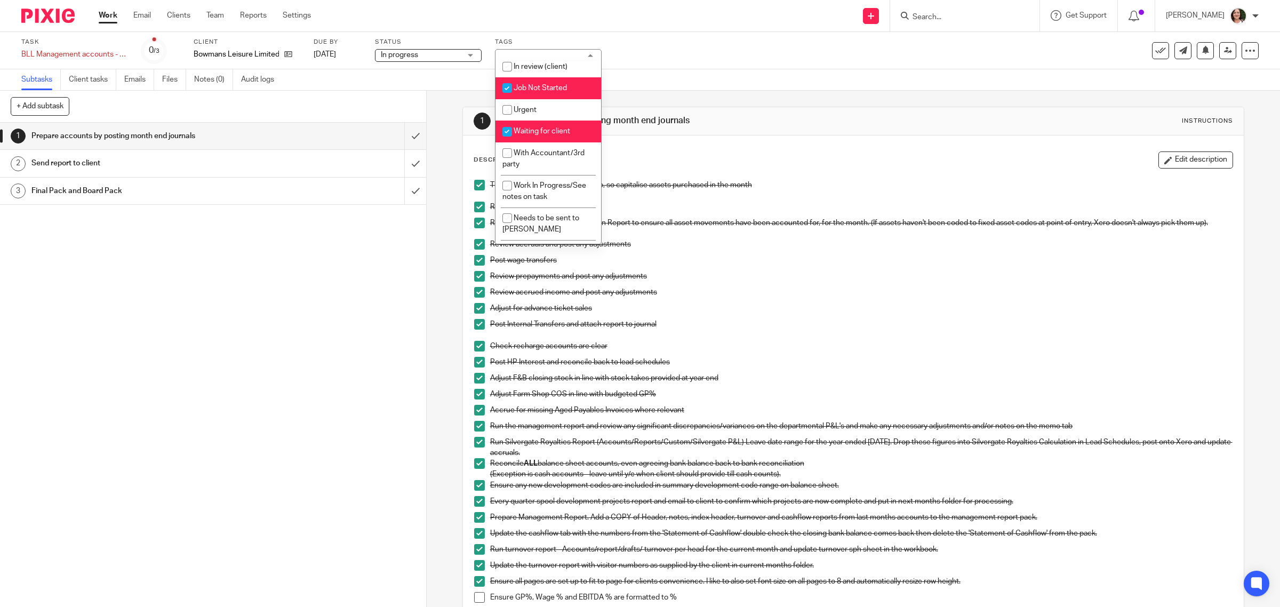
scroll to position [0, 0]
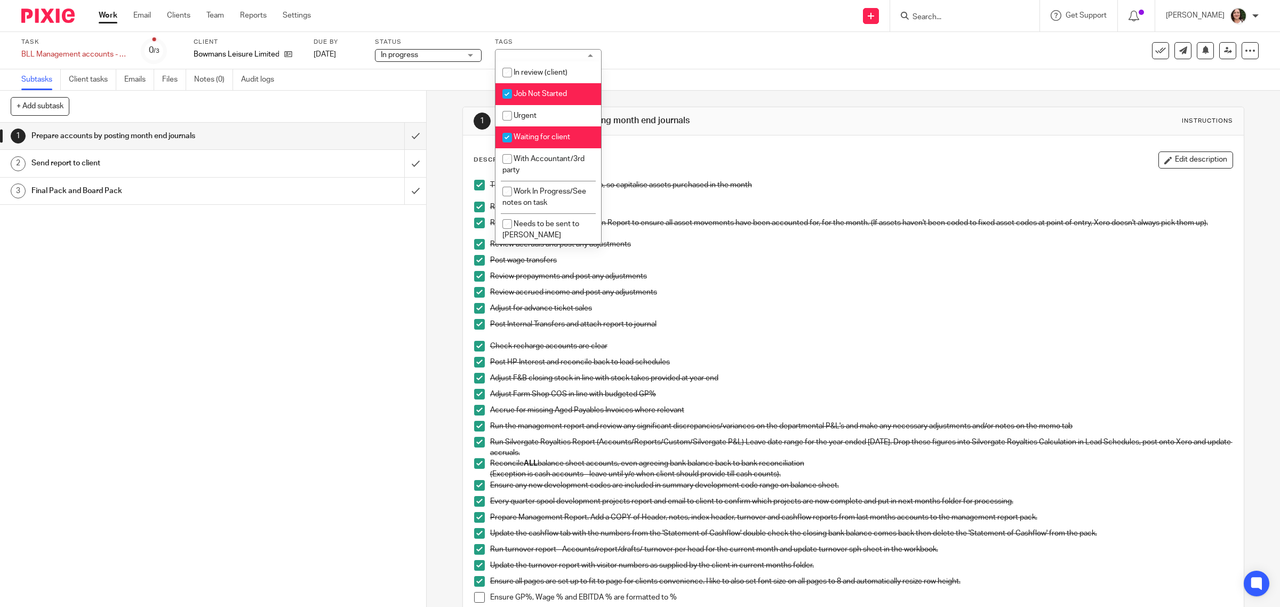
click at [510, 92] on input "checkbox" at bounding box center [507, 94] width 20 height 20
checkbox input "false"
click at [510, 73] on input "checkbox" at bounding box center [507, 72] width 20 height 20
checkbox input "true"
click at [507, 135] on input "checkbox" at bounding box center [507, 137] width 20 height 20
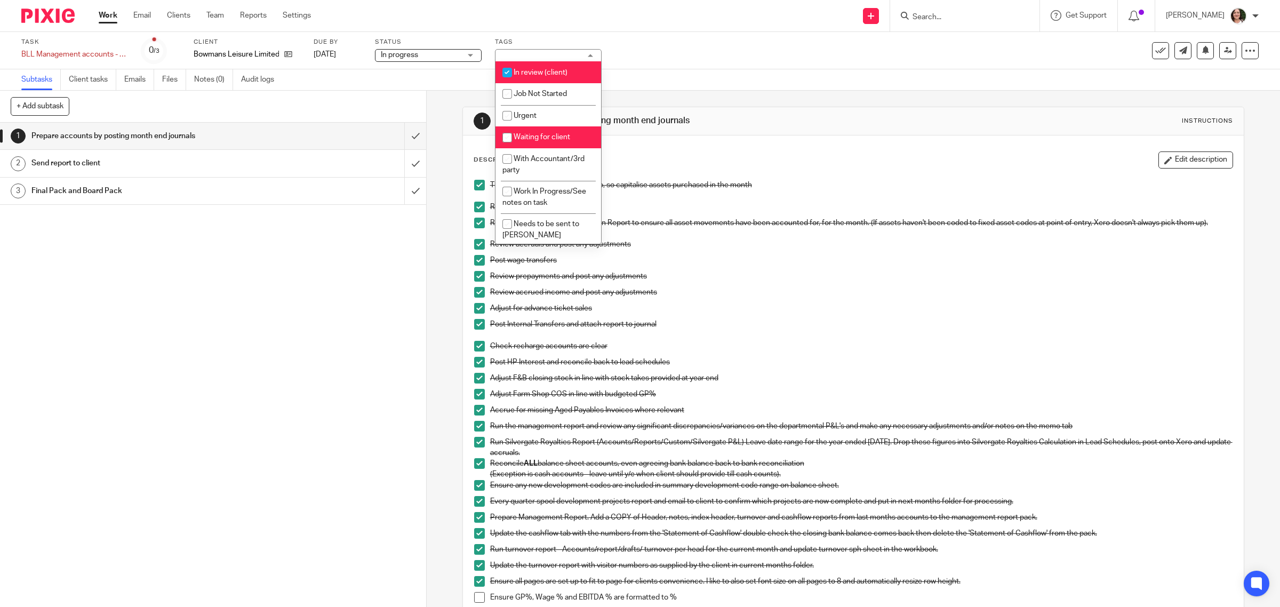
checkbox input "false"
click at [412, 271] on div "1 Prepare accounts by posting month end journals 2 Send report to client 3 Fina…" at bounding box center [213, 365] width 426 height 484
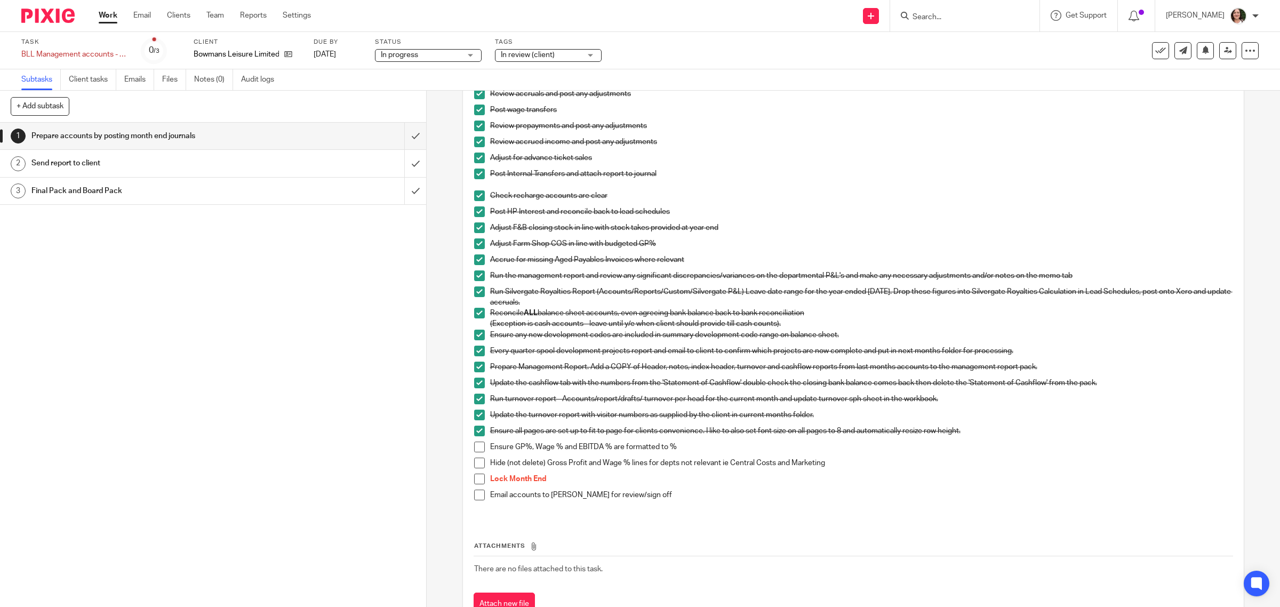
scroll to position [193, 0]
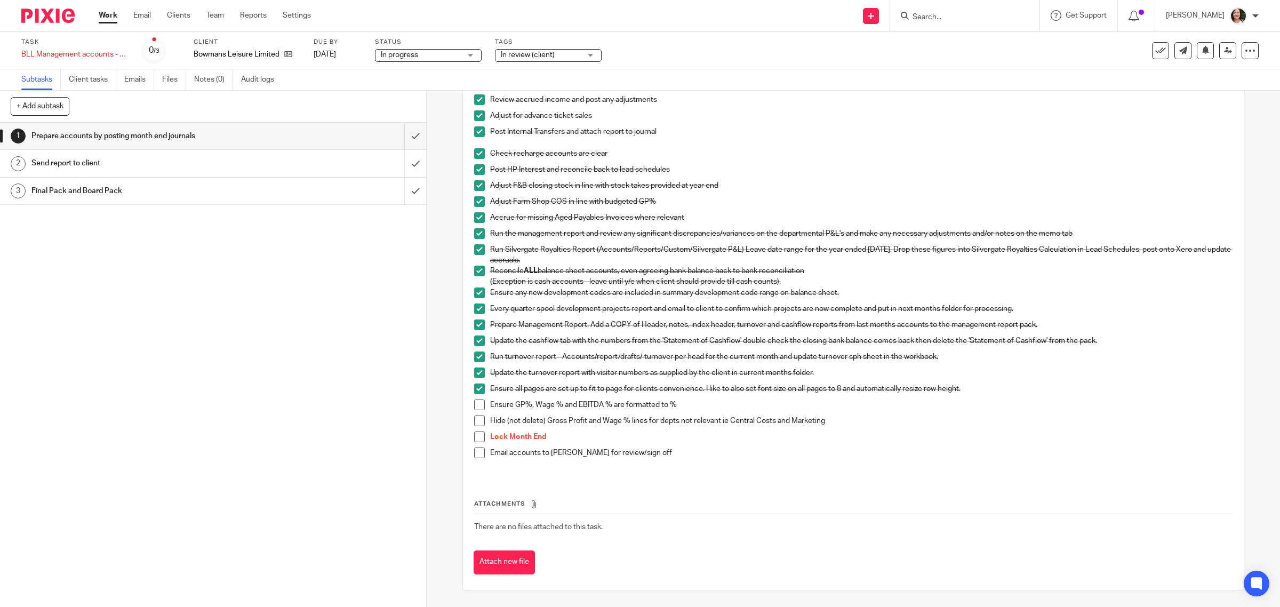
click at [475, 406] on span at bounding box center [479, 405] width 11 height 11
click at [476, 421] on span at bounding box center [479, 421] width 11 height 11
